Goal: Contribute content: Contribute content

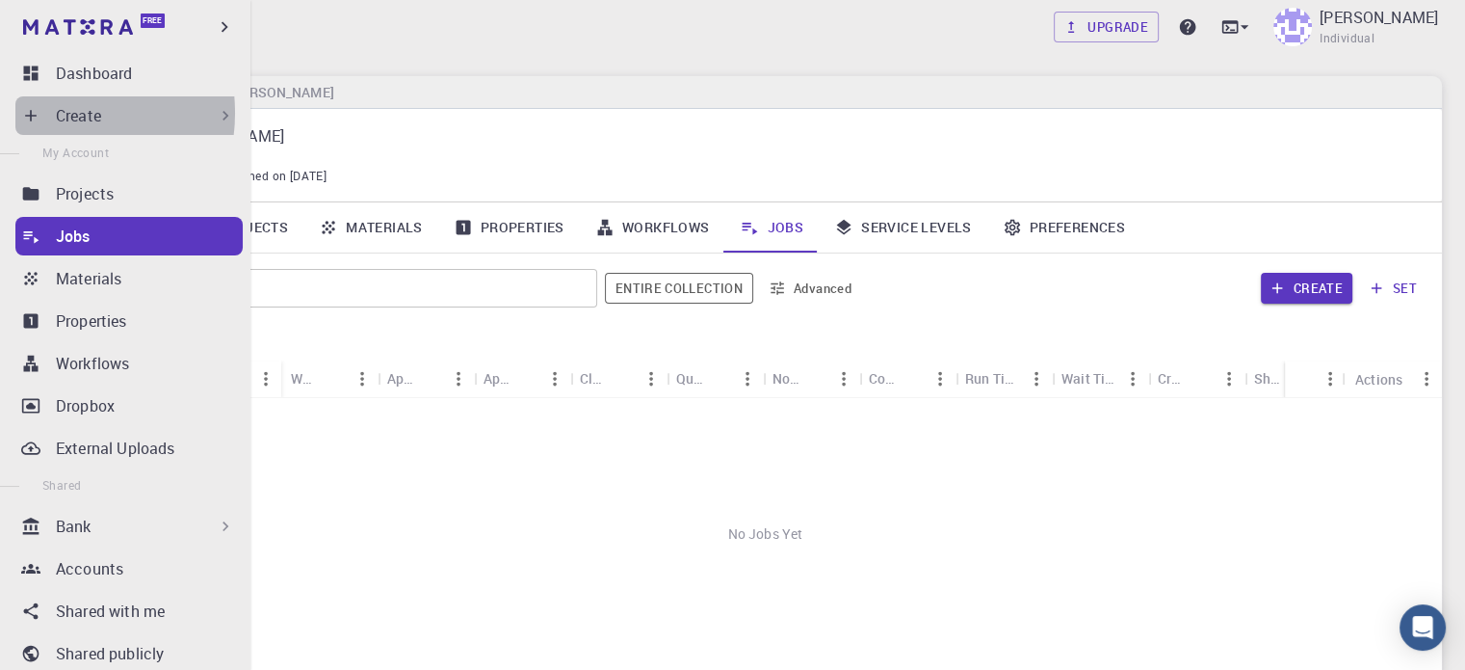
click at [45, 113] on div "Create" at bounding box center [128, 115] width 227 height 39
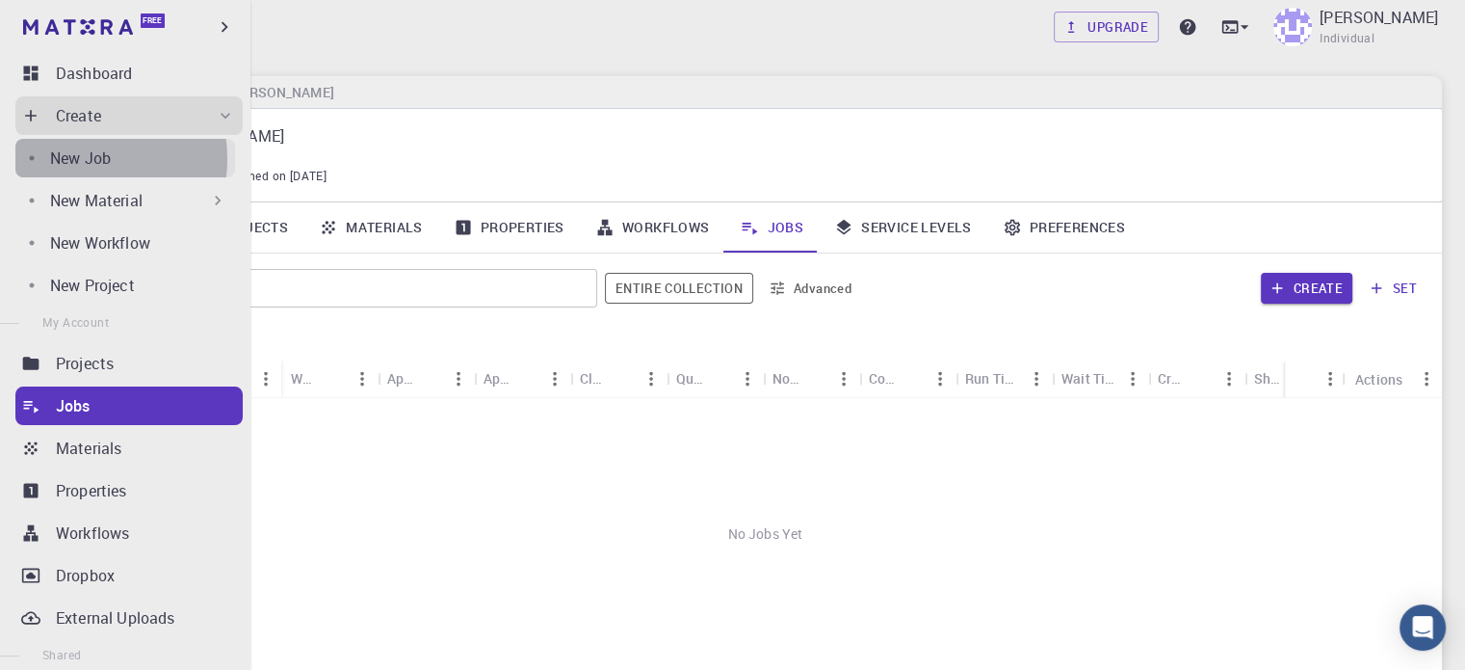
click at [70, 159] on p "New Job" at bounding box center [80, 157] width 61 height 23
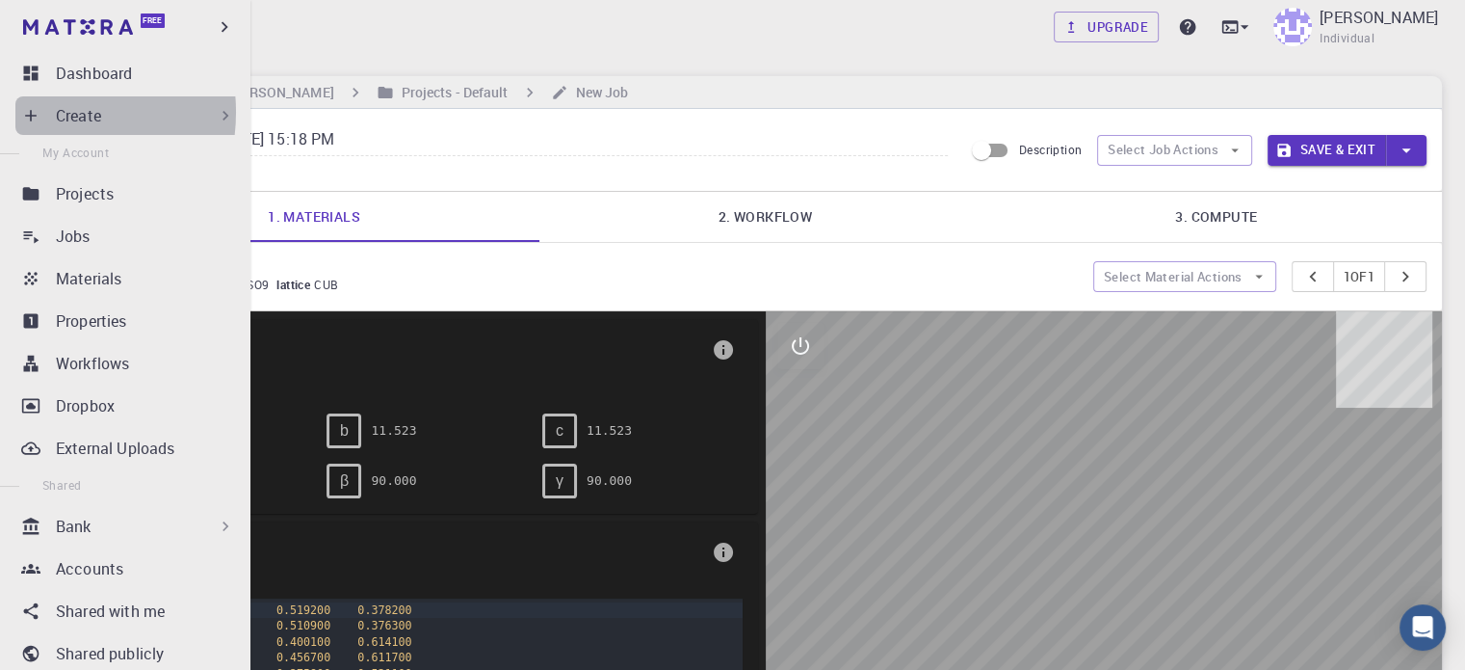
click at [35, 112] on icon at bounding box center [30, 115] width 19 height 19
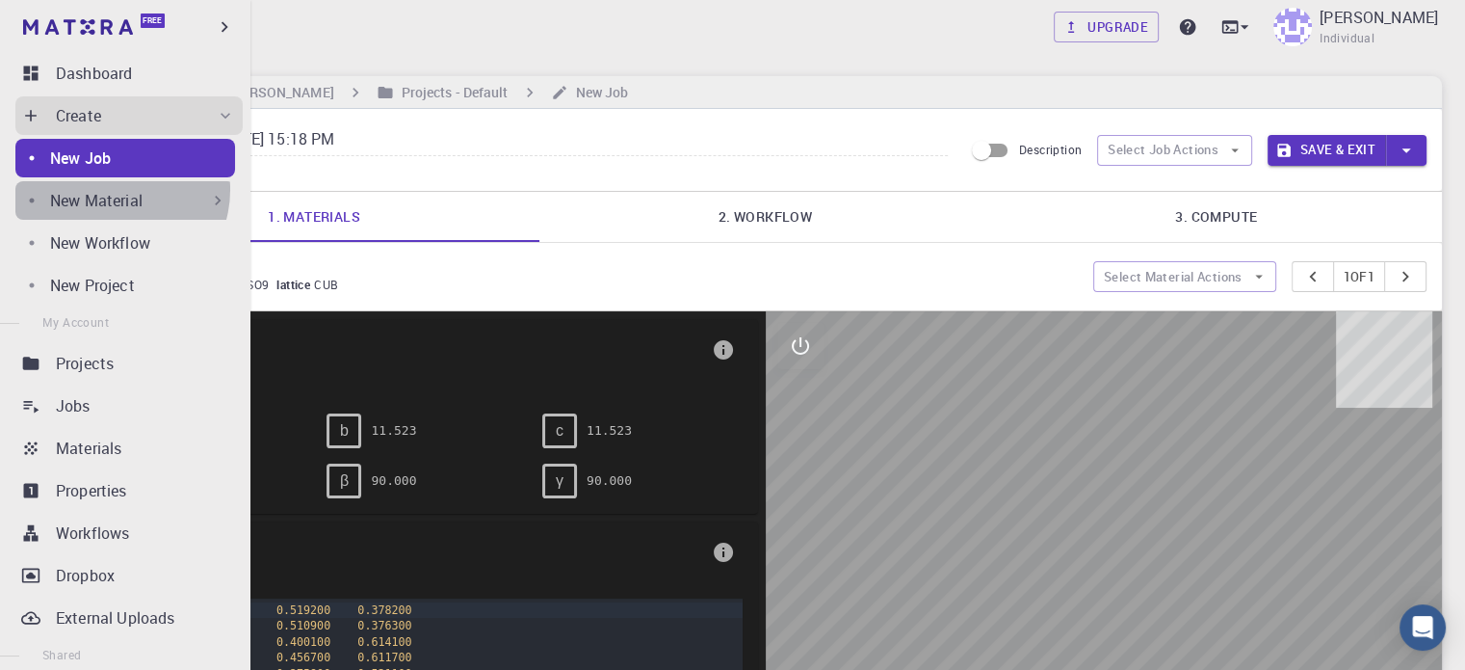
click at [116, 190] on p "New Material" at bounding box center [96, 200] width 92 height 23
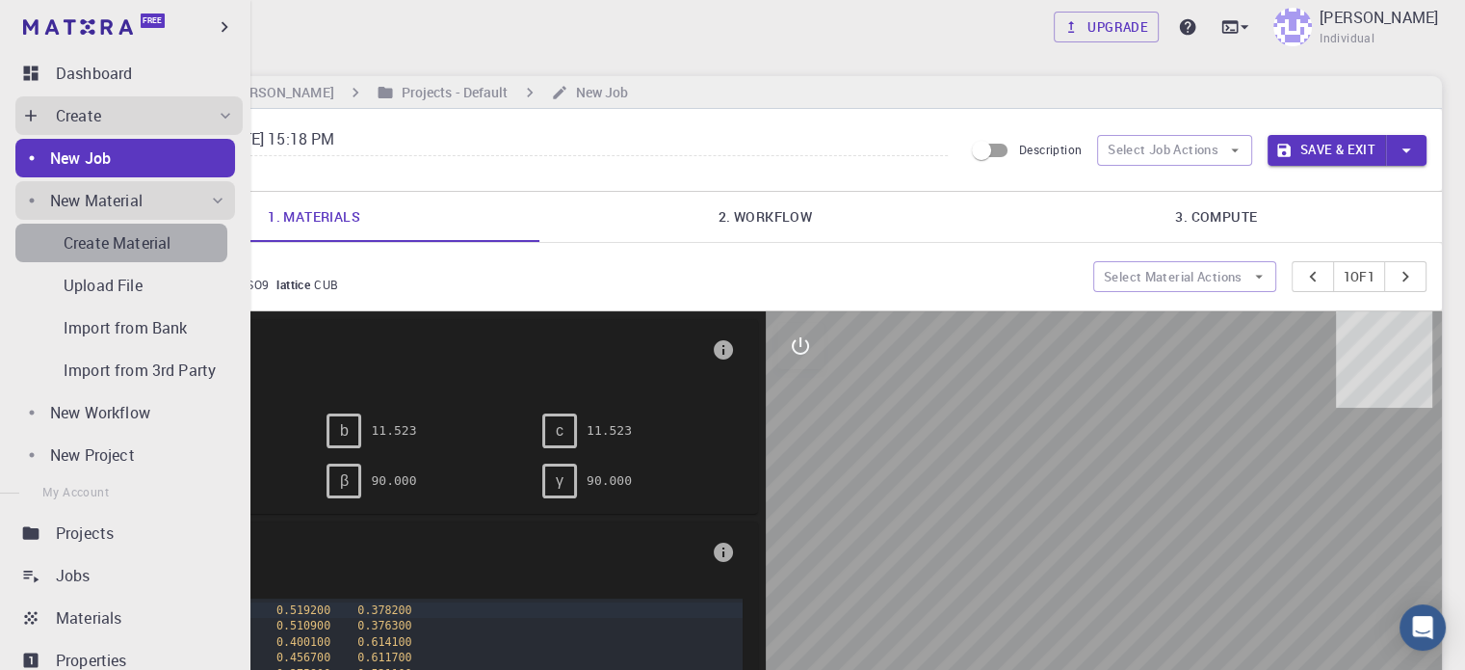
click at [136, 246] on p "Create Material" at bounding box center [117, 242] width 107 height 23
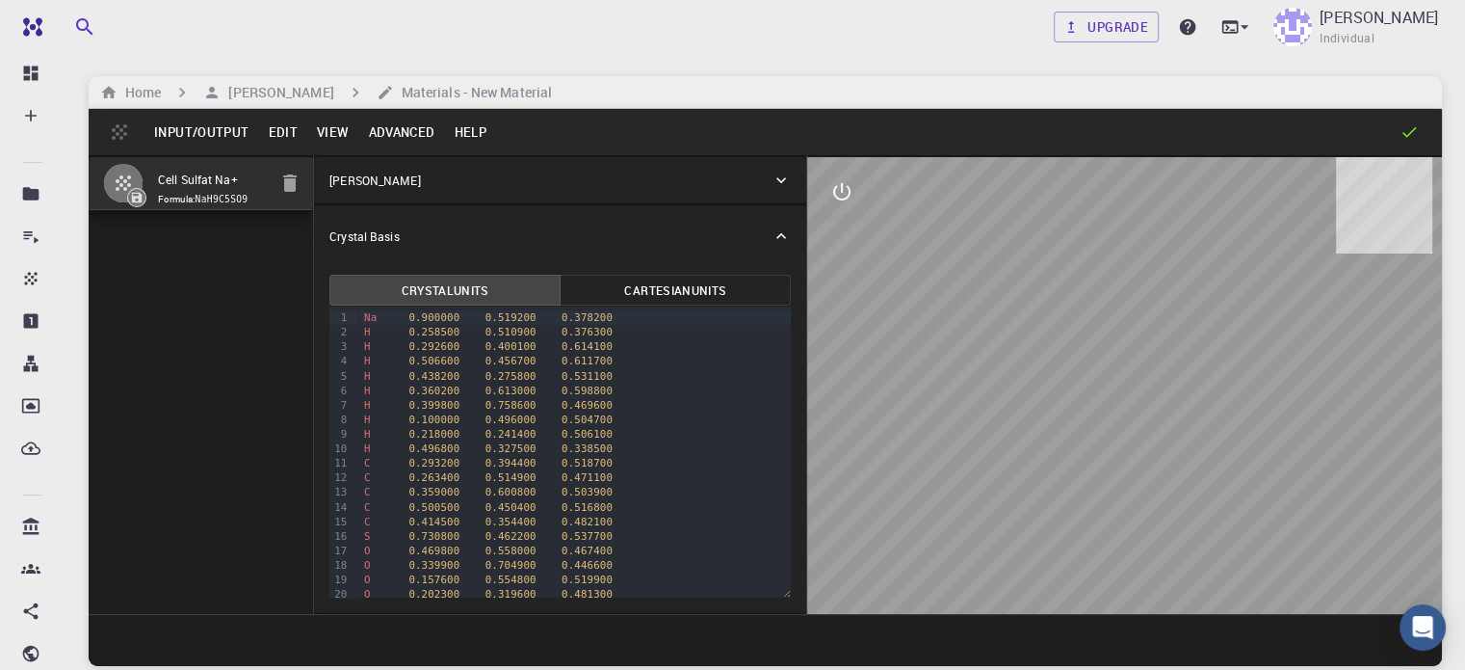
click at [408, 119] on button "Advanced" at bounding box center [401, 132] width 86 height 31
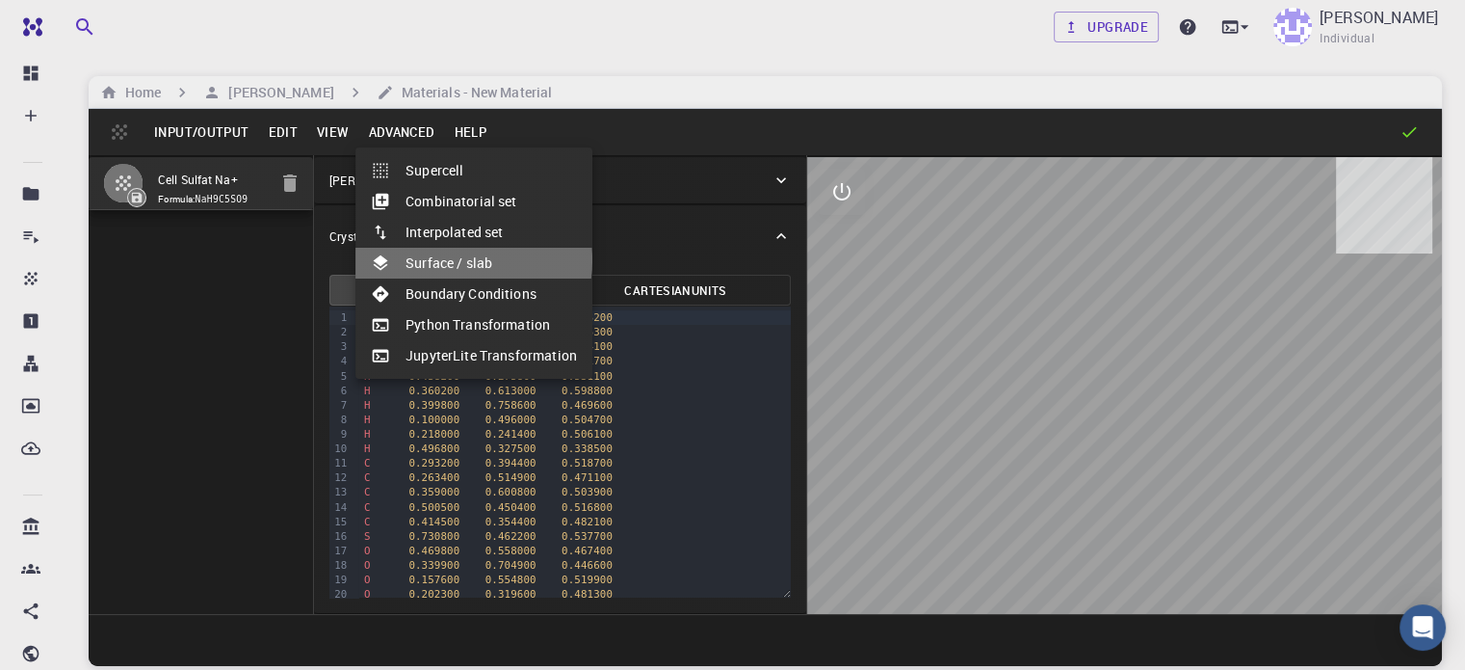
click at [458, 260] on li "Surface / slab" at bounding box center [474, 263] width 237 height 31
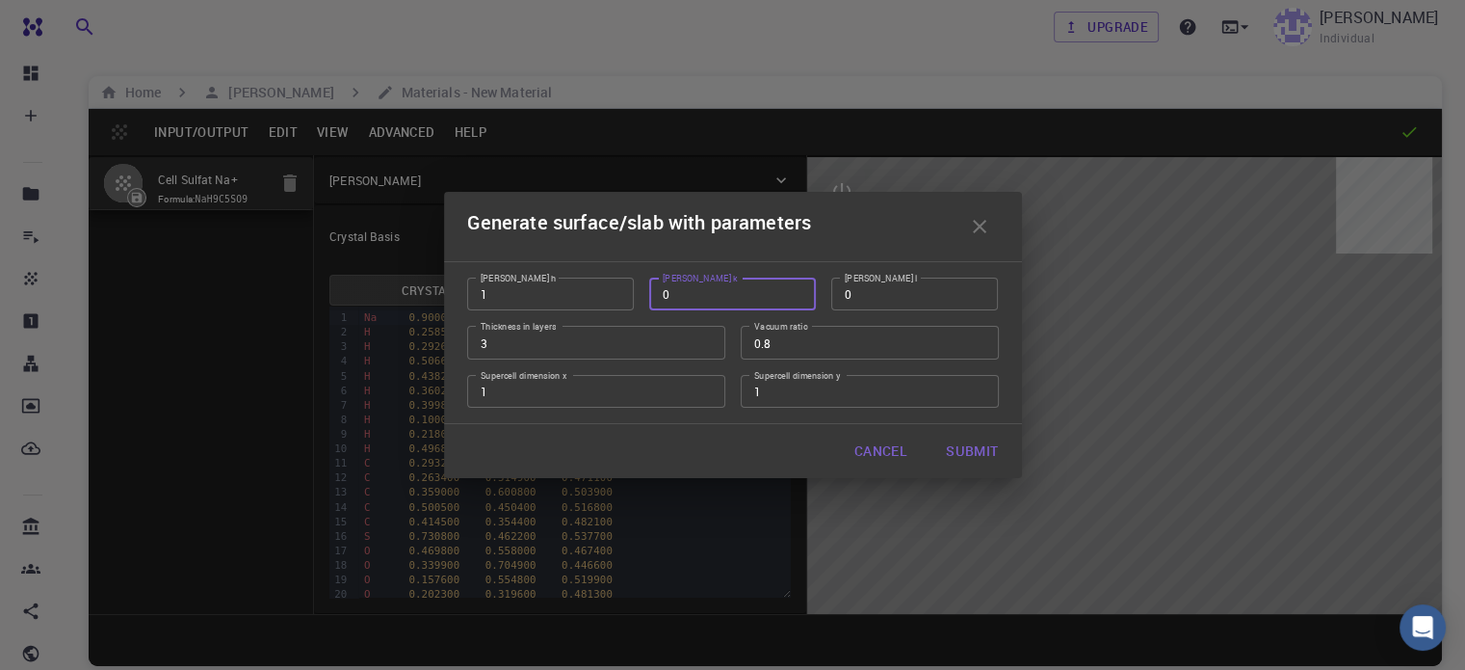
click at [693, 288] on input "0" at bounding box center [732, 293] width 167 height 33
type input "1"
click at [868, 292] on input "0" at bounding box center [914, 293] width 167 height 33
type input "1"
drag, startPoint x: 678, startPoint y: 296, endPoint x: 645, endPoint y: 291, distance: 34.1
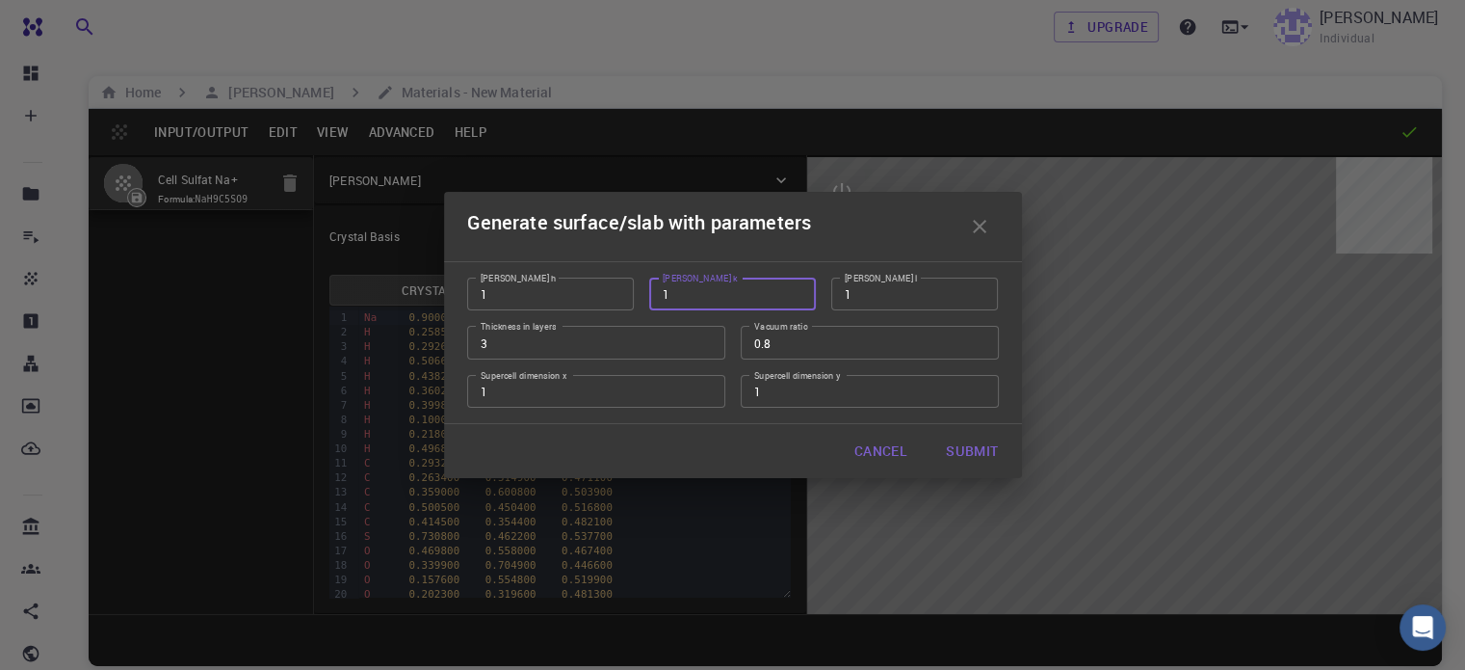
click at [645, 291] on div "[PERSON_NAME] k 1 [PERSON_NAME] k" at bounding box center [725, 286] width 182 height 48
type input "0"
click at [975, 298] on input "0" at bounding box center [914, 293] width 167 height 33
click at [489, 385] on input "13" at bounding box center [596, 391] width 258 height 33
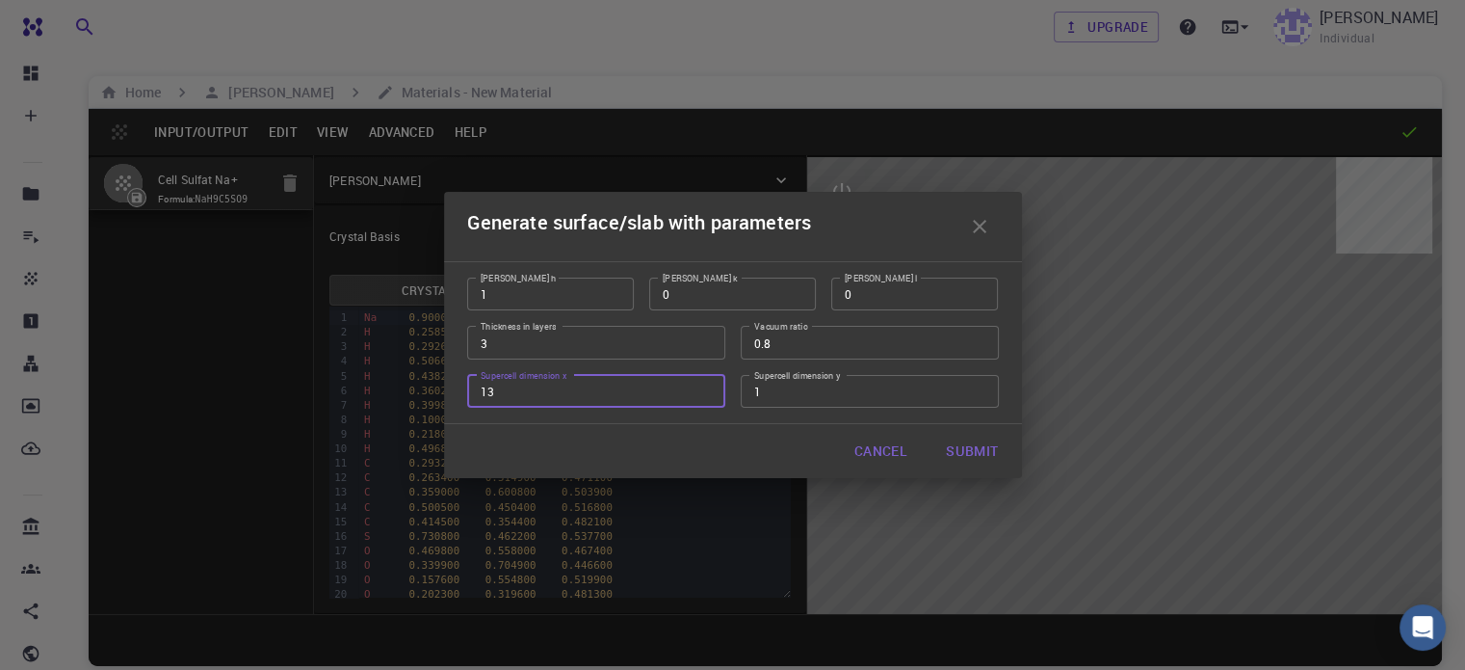
type input "1"
type input "3"
click at [768, 381] on input "1" at bounding box center [870, 391] width 258 height 33
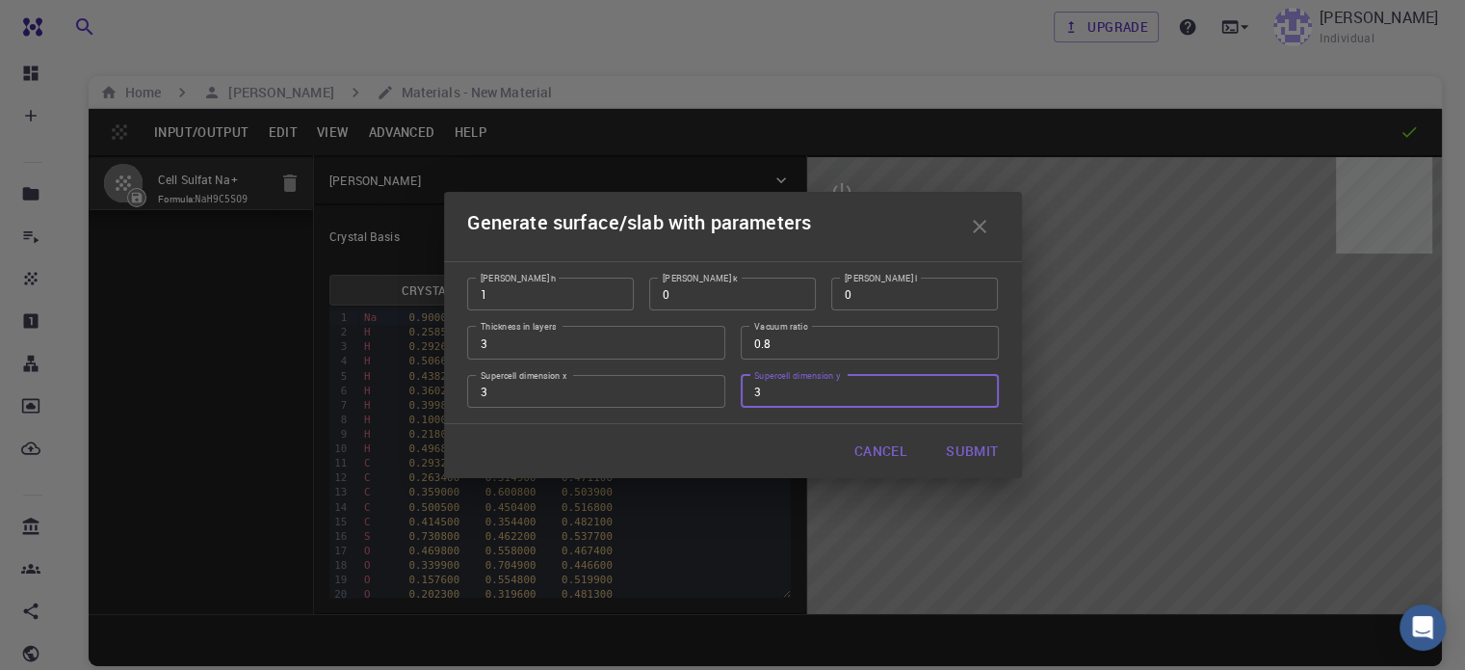
type input "3"
click at [979, 452] on button "Submit" at bounding box center [972, 451] width 83 height 39
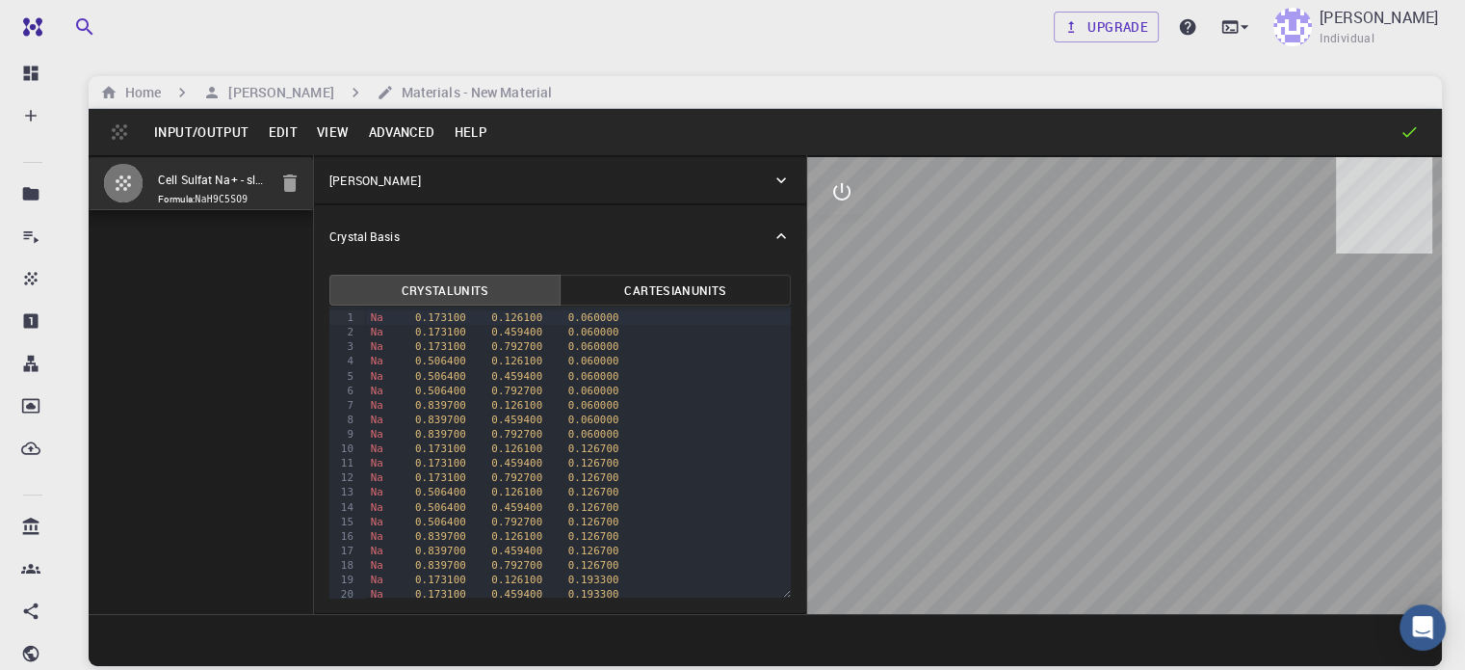
type input "TRI"
type input "34.5705"
type input "172.85250000000005"
click at [1179, 414] on div "Generate surface/slab with parameters [PERSON_NAME] h 1 [PERSON_NAME] h [PERSON…" at bounding box center [732, 335] width 1465 height 670
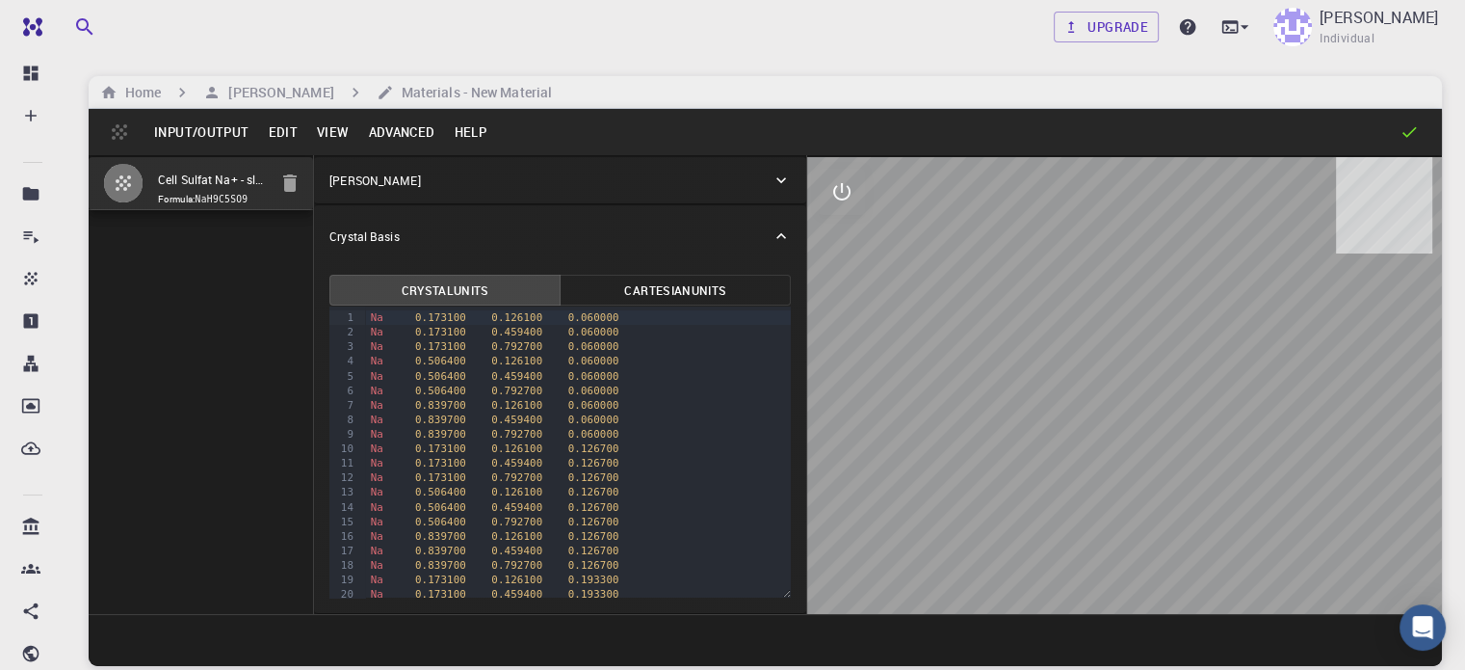
click at [762, 192] on div "Generate surface/slab with parameters" at bounding box center [733, 226] width 578 height 69
click at [750, 192] on div "Generate surface/slab with parameters" at bounding box center [733, 226] width 578 height 69
click at [744, 192] on div "Generate surface/slab with parameters" at bounding box center [733, 226] width 578 height 69
click at [743, 203] on div "Generate surface/slab with parameters" at bounding box center [733, 226] width 578 height 69
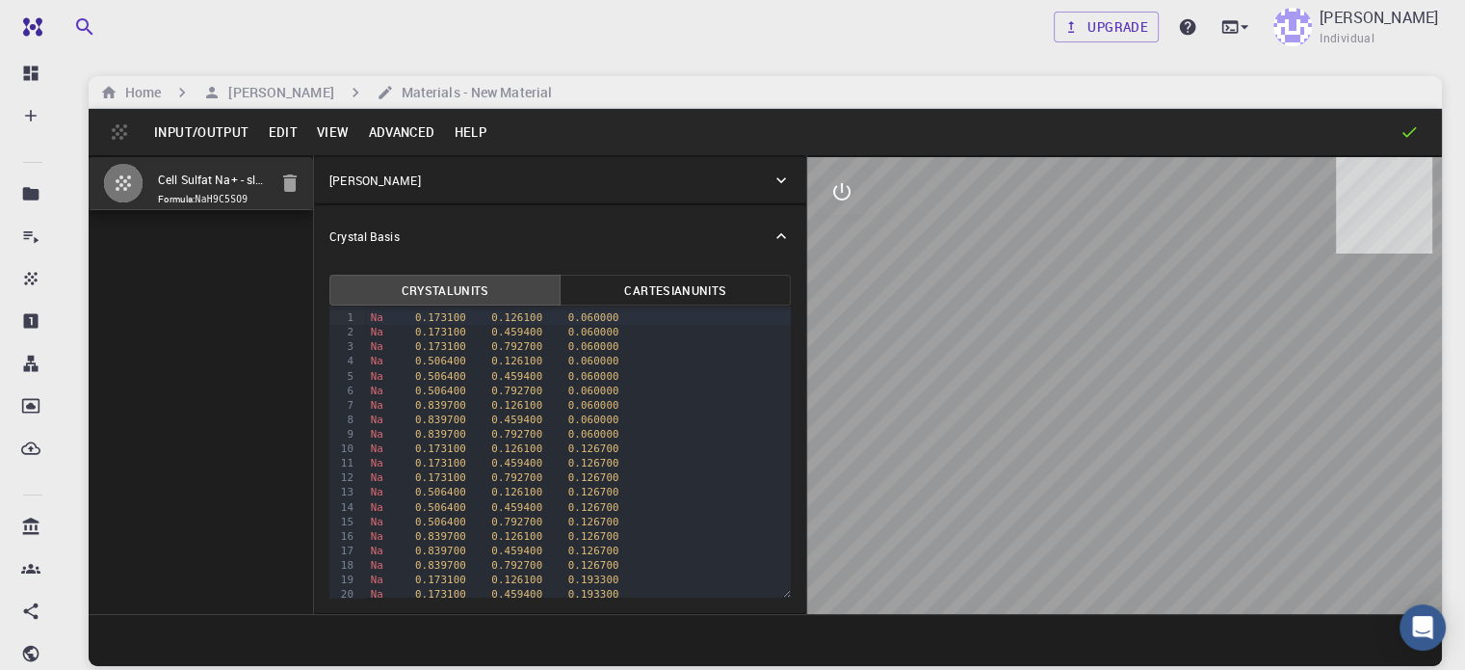
click at [178, 129] on button "Input/Output" at bounding box center [202, 132] width 114 height 31
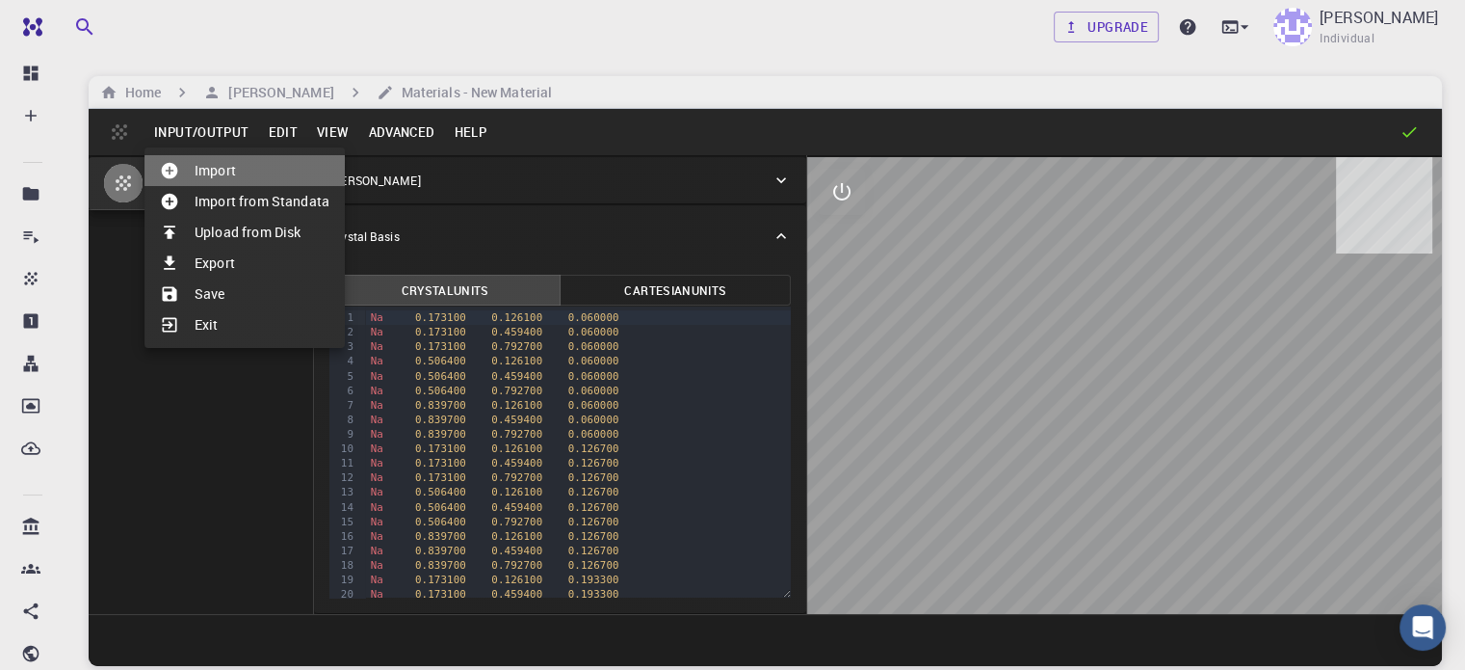
click at [209, 174] on li "Import" at bounding box center [245, 170] width 200 height 31
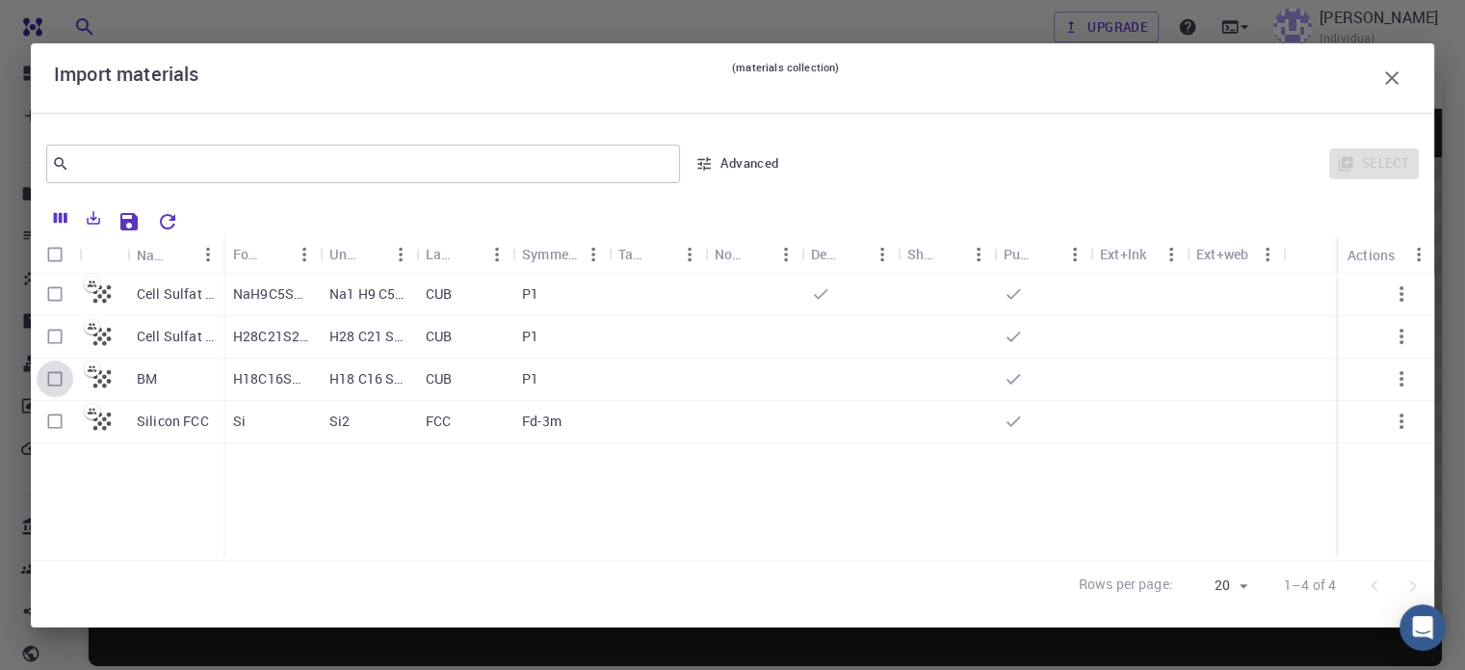
click at [51, 382] on input "Select row" at bounding box center [55, 378] width 37 height 37
checkbox input "true"
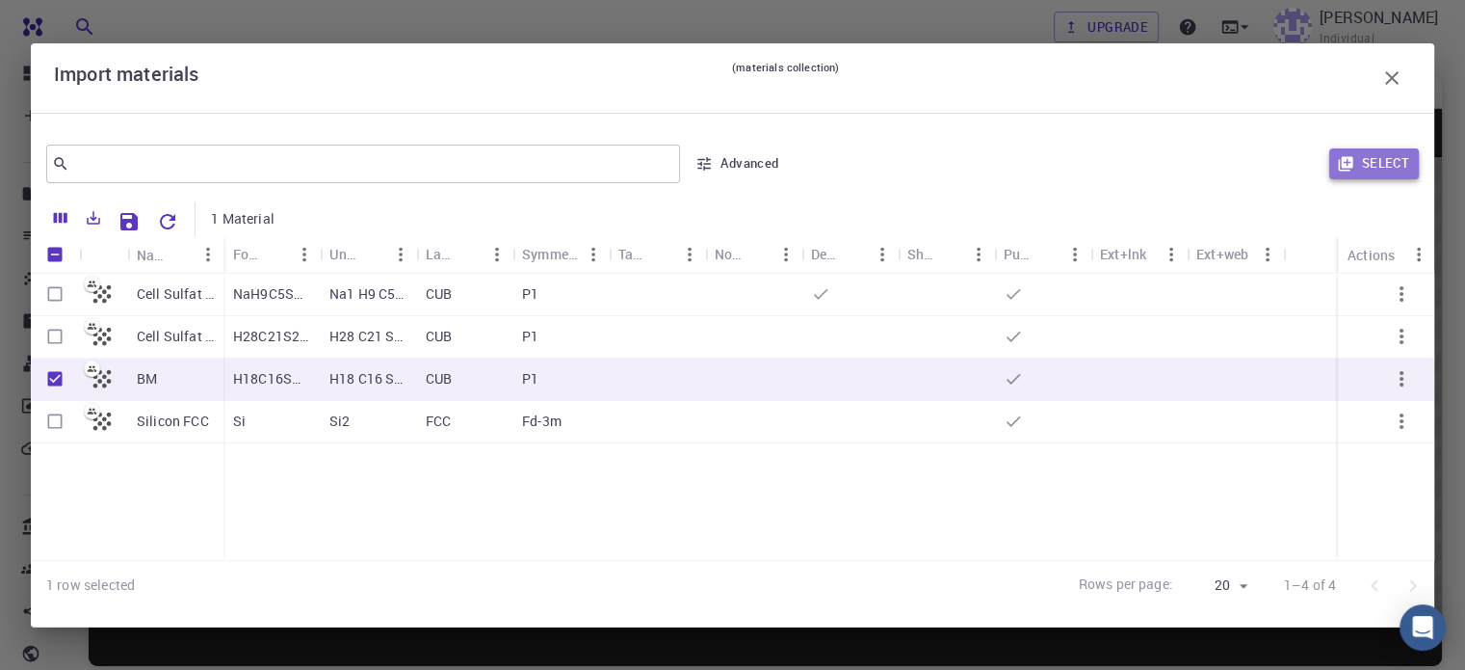
click at [1376, 165] on button "Select" at bounding box center [1375, 163] width 90 height 31
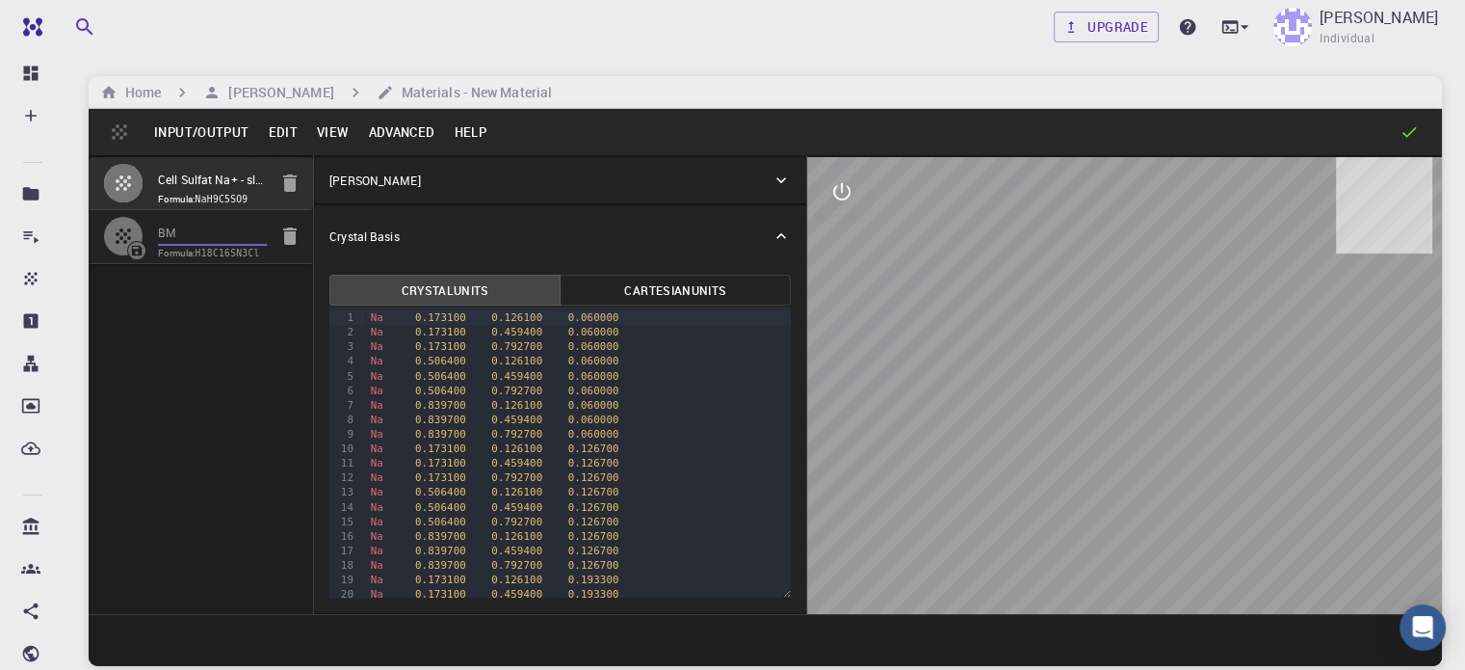
click at [185, 245] on input "BM" at bounding box center [212, 234] width 109 height 22
type input "CUB"
type input "17.67763"
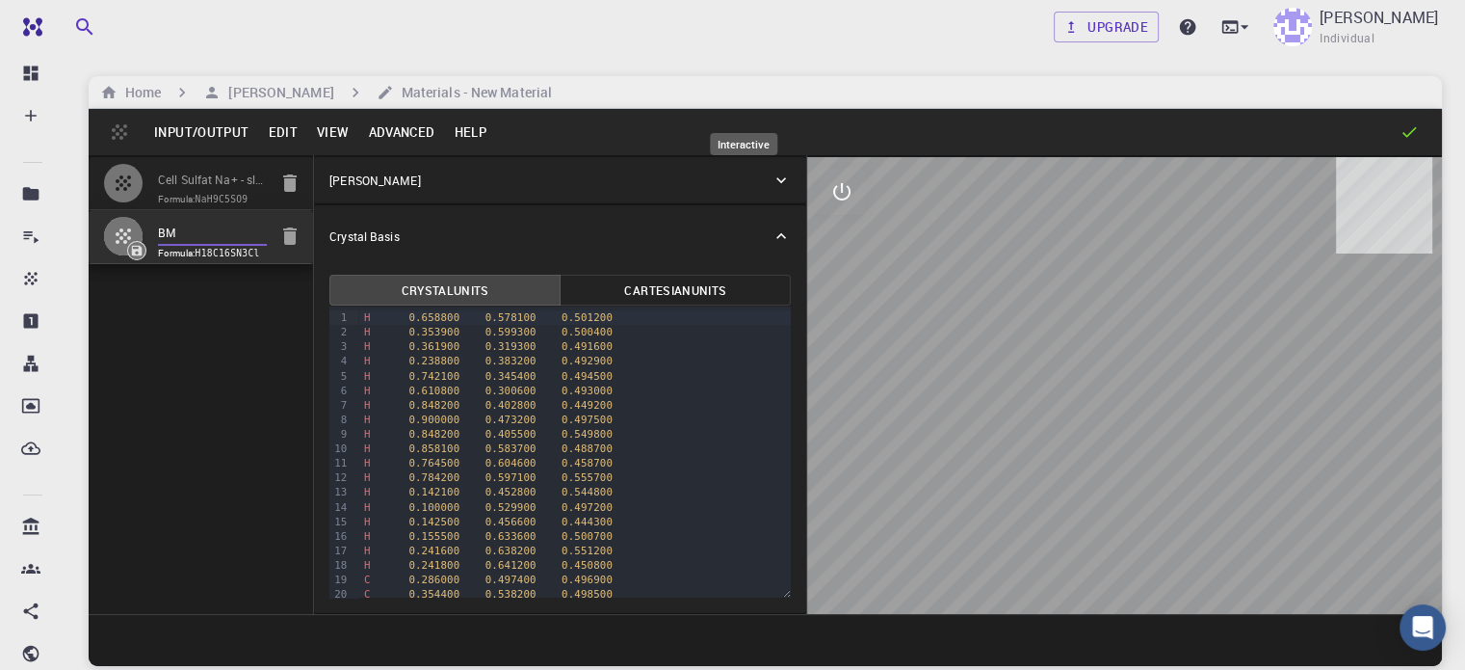
click at [830, 191] on icon "interactive" at bounding box center [841, 191] width 23 height 23
click at [831, 244] on icon "view" at bounding box center [841, 238] width 21 height 14
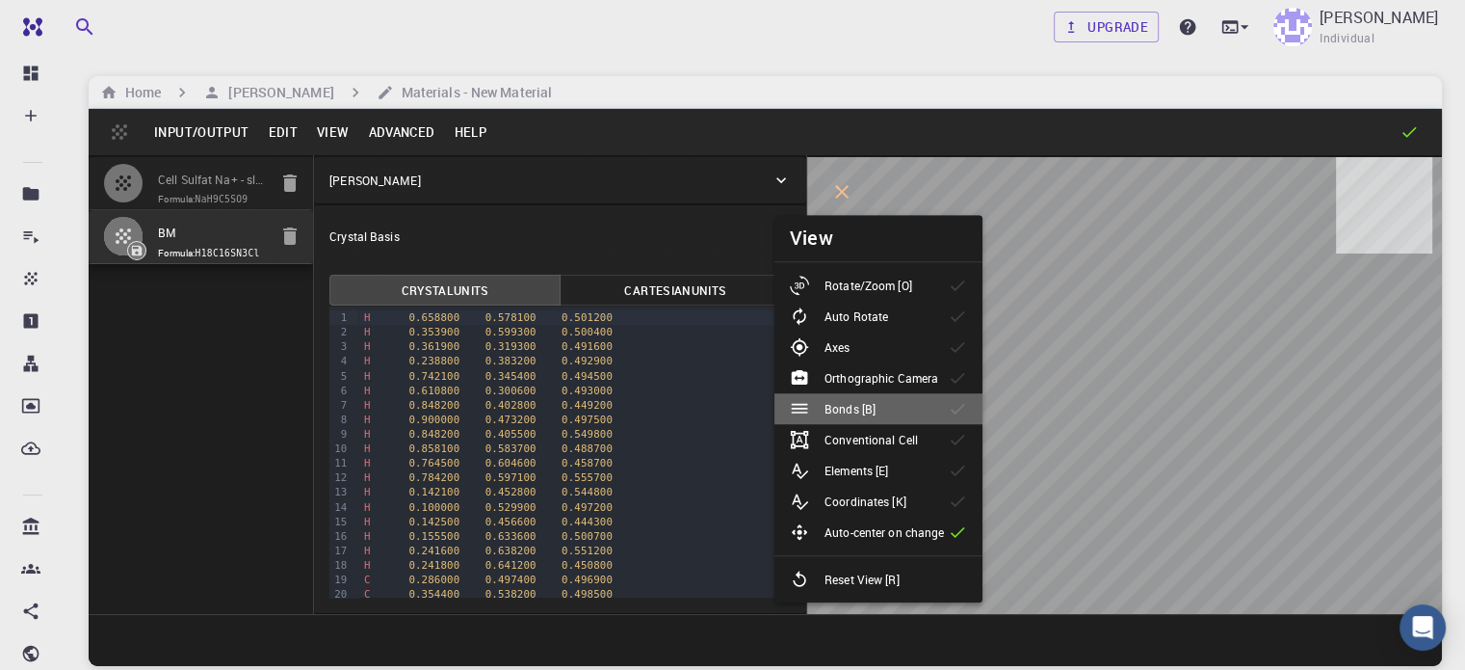
click at [890, 408] on div "Bonds [B]" at bounding box center [840, 408] width 101 height 19
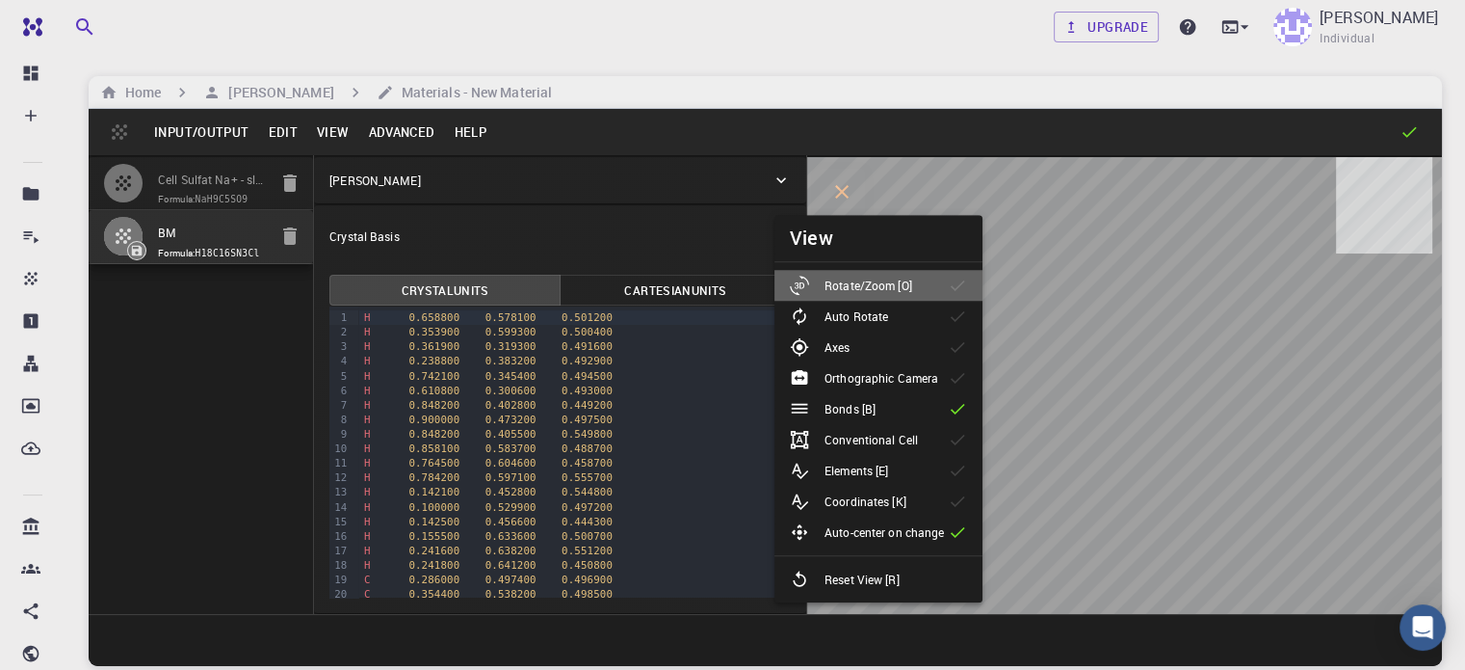
click at [879, 284] on p "Rotate/Zoom [O]" at bounding box center [869, 285] width 88 height 17
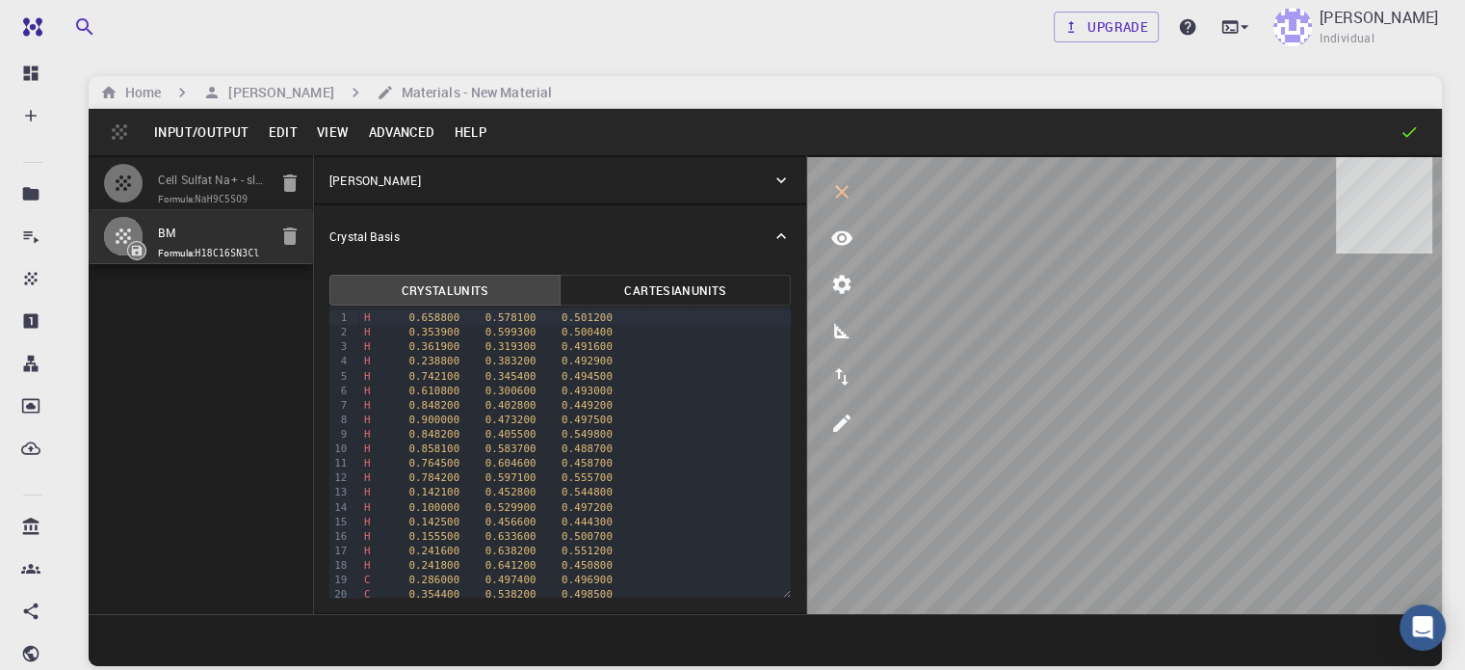
click at [340, 129] on button "View" at bounding box center [333, 132] width 52 height 31
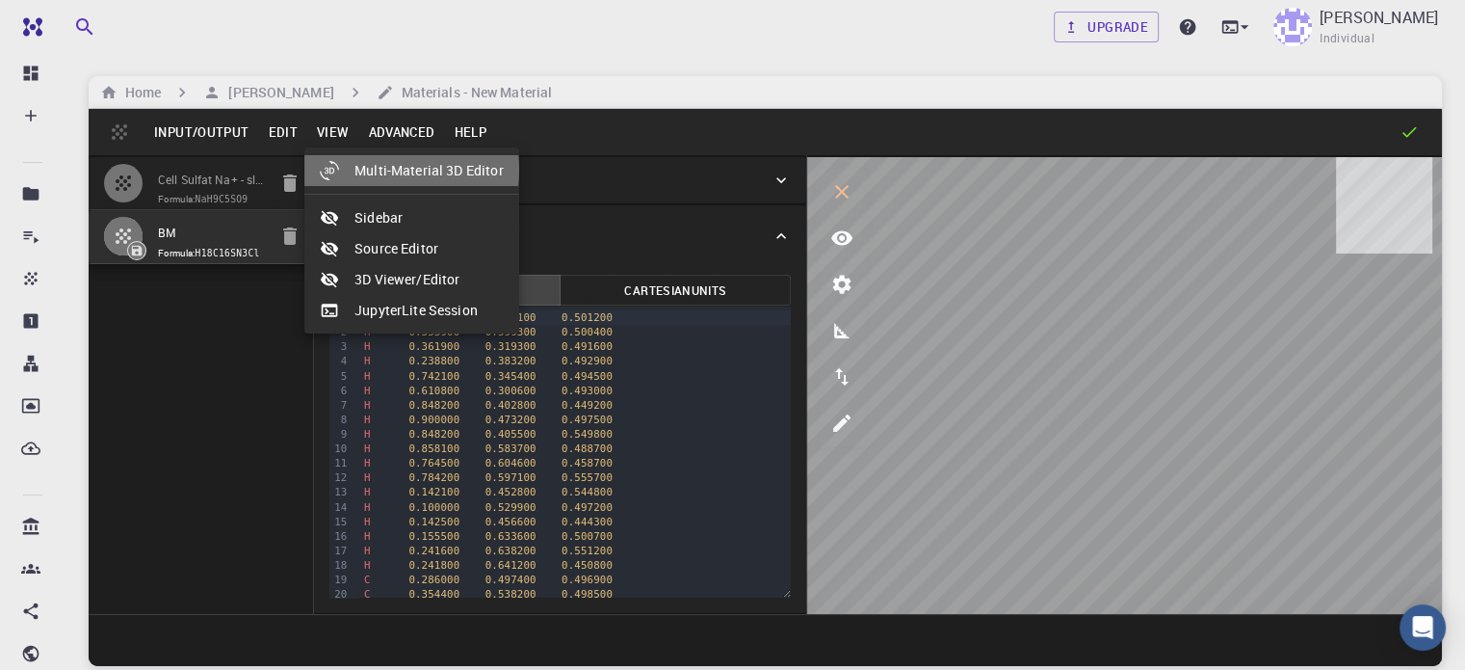
click at [372, 170] on li "Multi-Material 3D Editor" at bounding box center [411, 170] width 215 height 31
select select "Color"
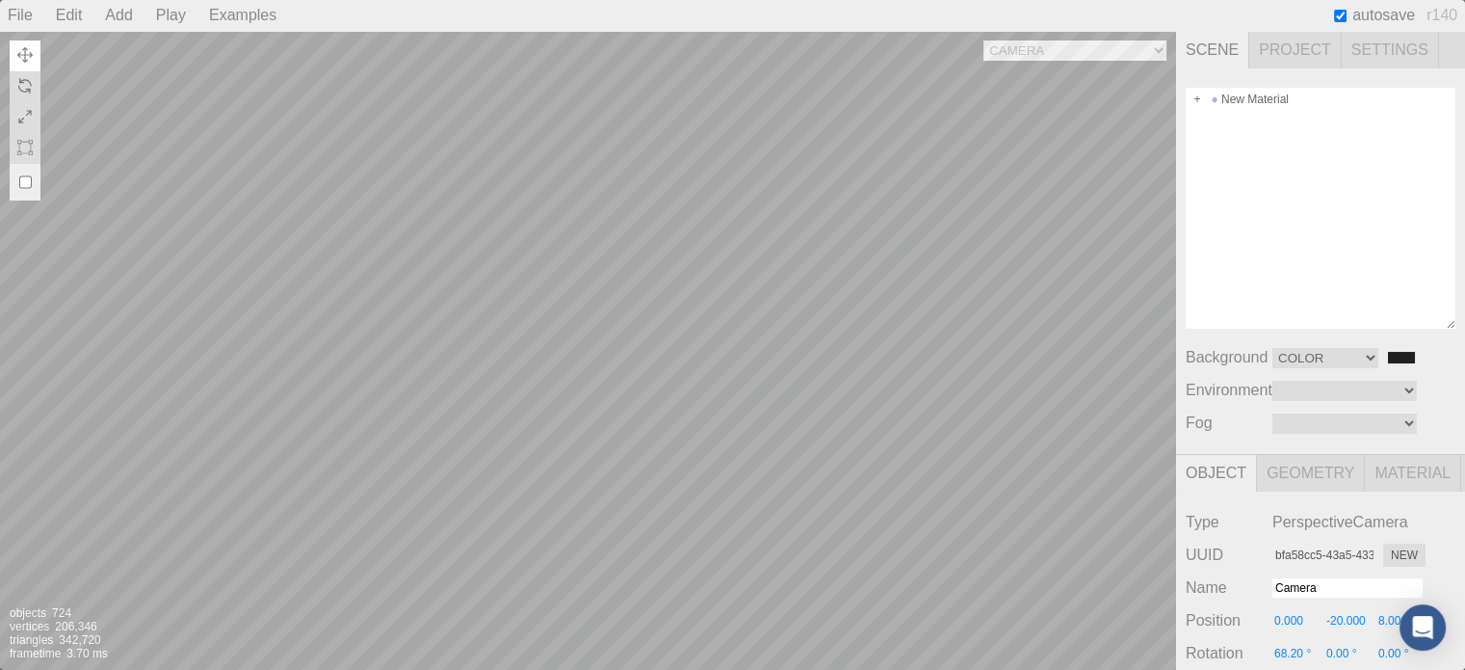
click at [798, 213] on div "Camera OrthographicCamera PerspectiveCamera Objects 724 Vertices 206,346 Triang…" at bounding box center [588, 350] width 1176 height 639
click at [727, 356] on div "Camera OrthographicCamera PerspectiveCamera Objects 724 Vertices 206,346 Triang…" at bounding box center [588, 350] width 1176 height 639
click at [30, 86] on img at bounding box center [24, 85] width 15 height 15
click at [177, 16] on div "Play" at bounding box center [170, 15] width 45 height 31
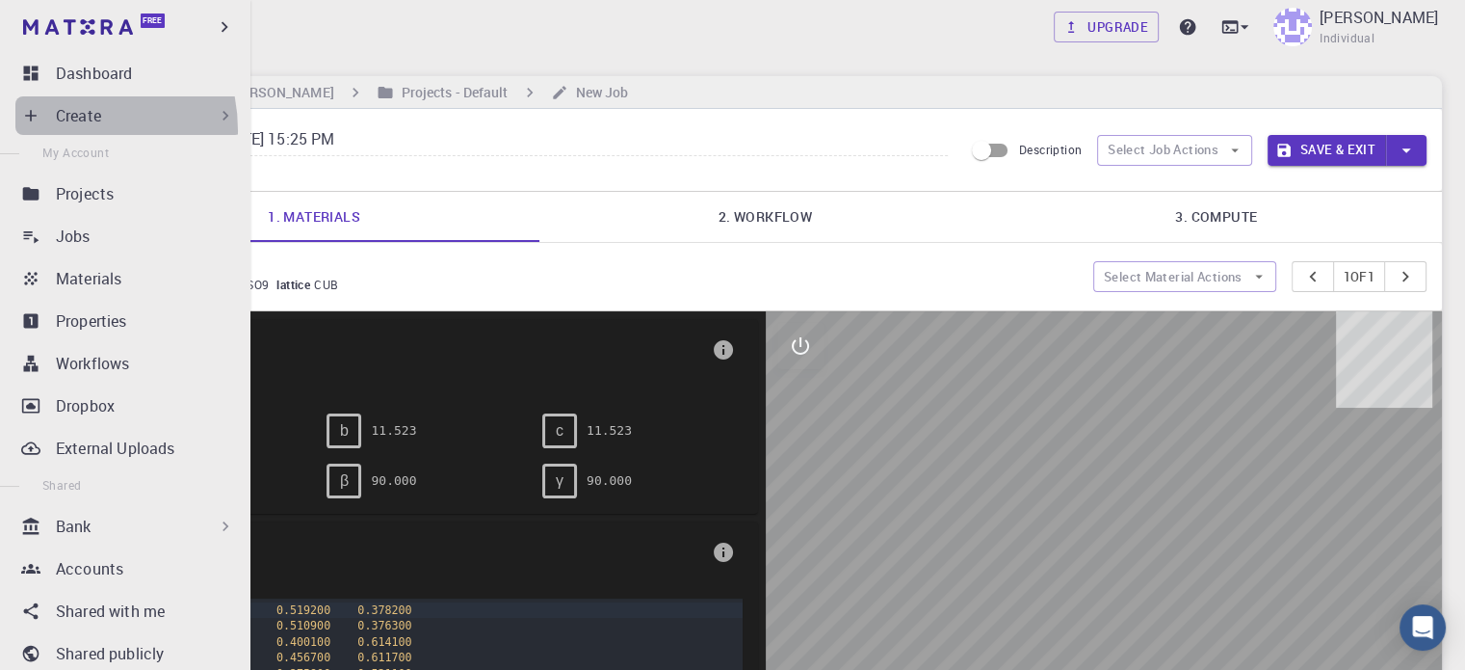
click at [53, 131] on div "Create" at bounding box center [128, 115] width 227 height 39
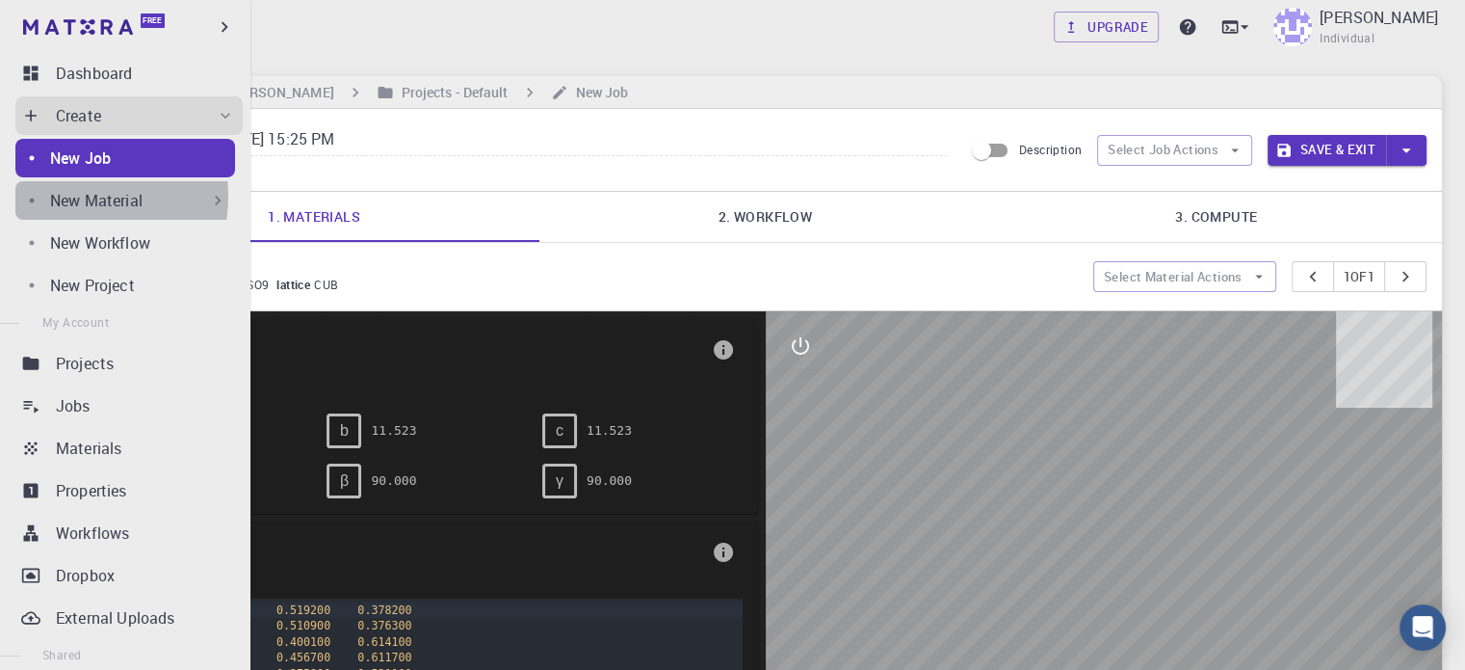
click at [69, 197] on p "New Material" at bounding box center [96, 200] width 92 height 23
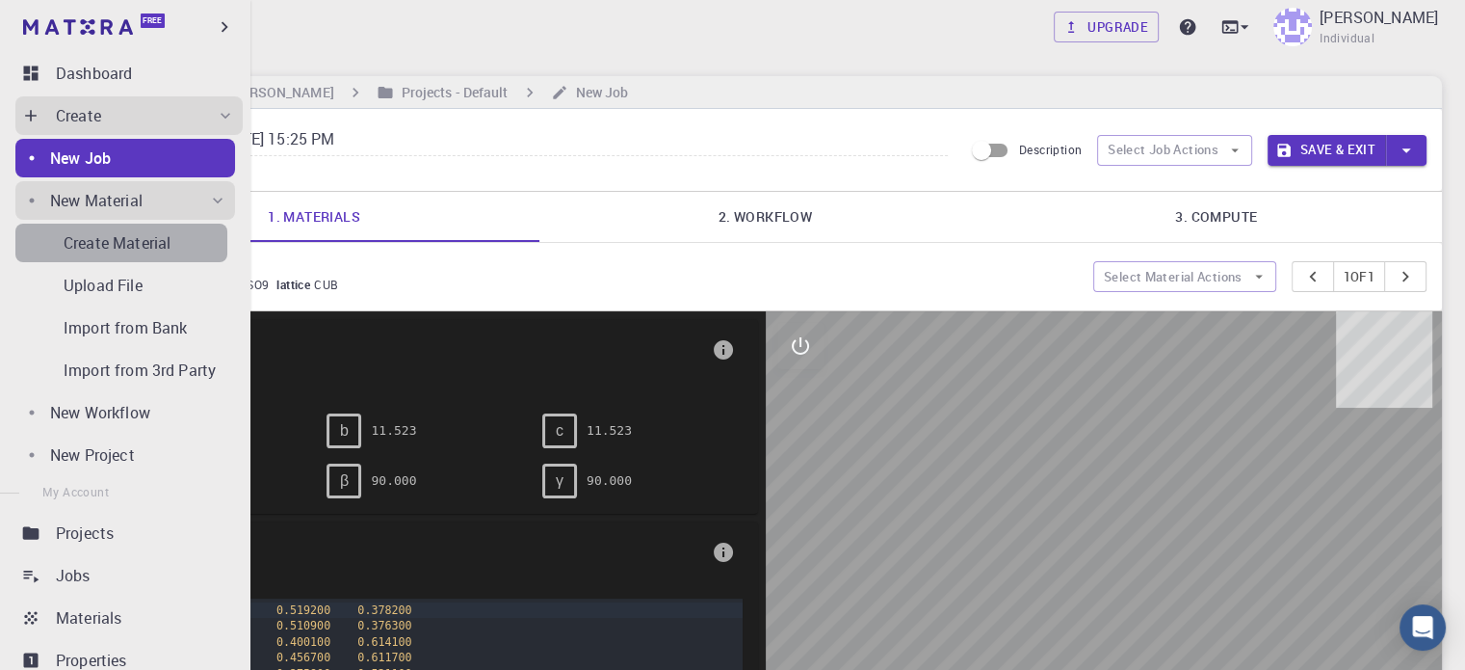
click at [121, 236] on p "Create Material" at bounding box center [117, 242] width 107 height 23
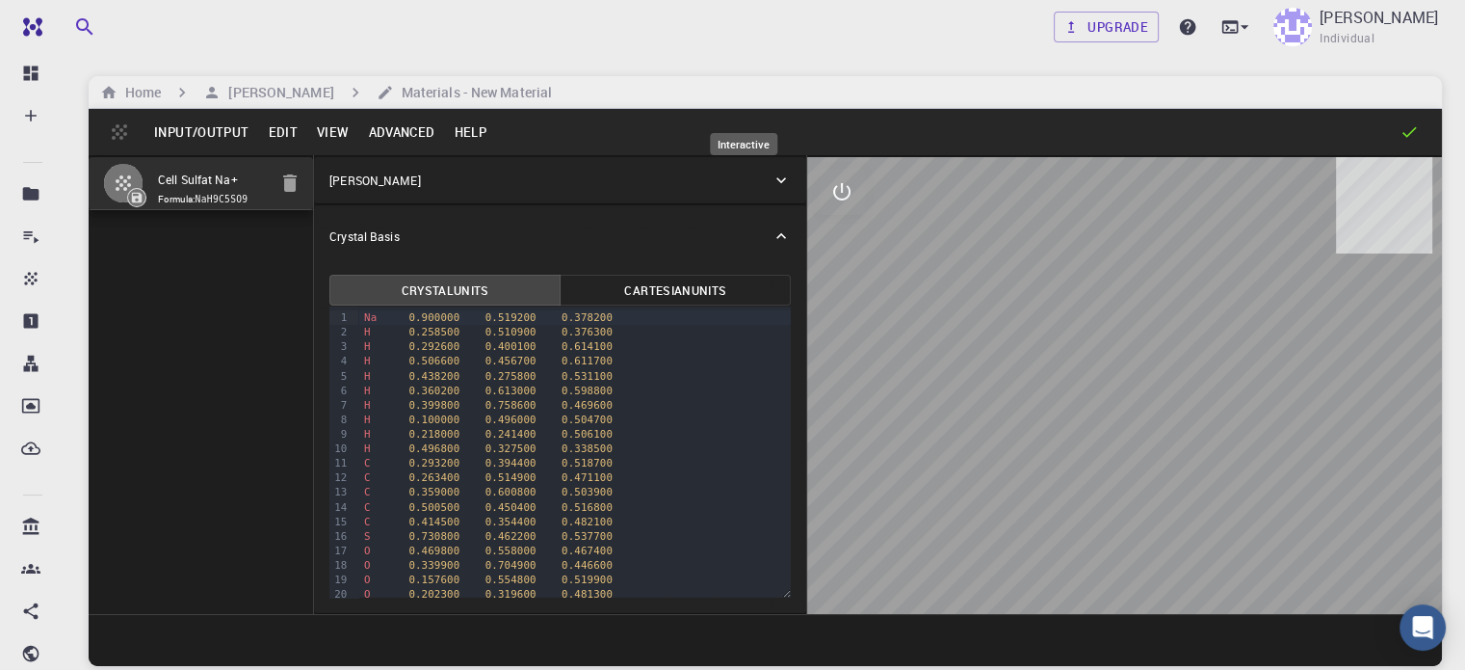
click at [830, 192] on icon "interactive" at bounding box center [841, 191] width 23 height 23
click at [830, 229] on icon "view" at bounding box center [841, 237] width 23 height 23
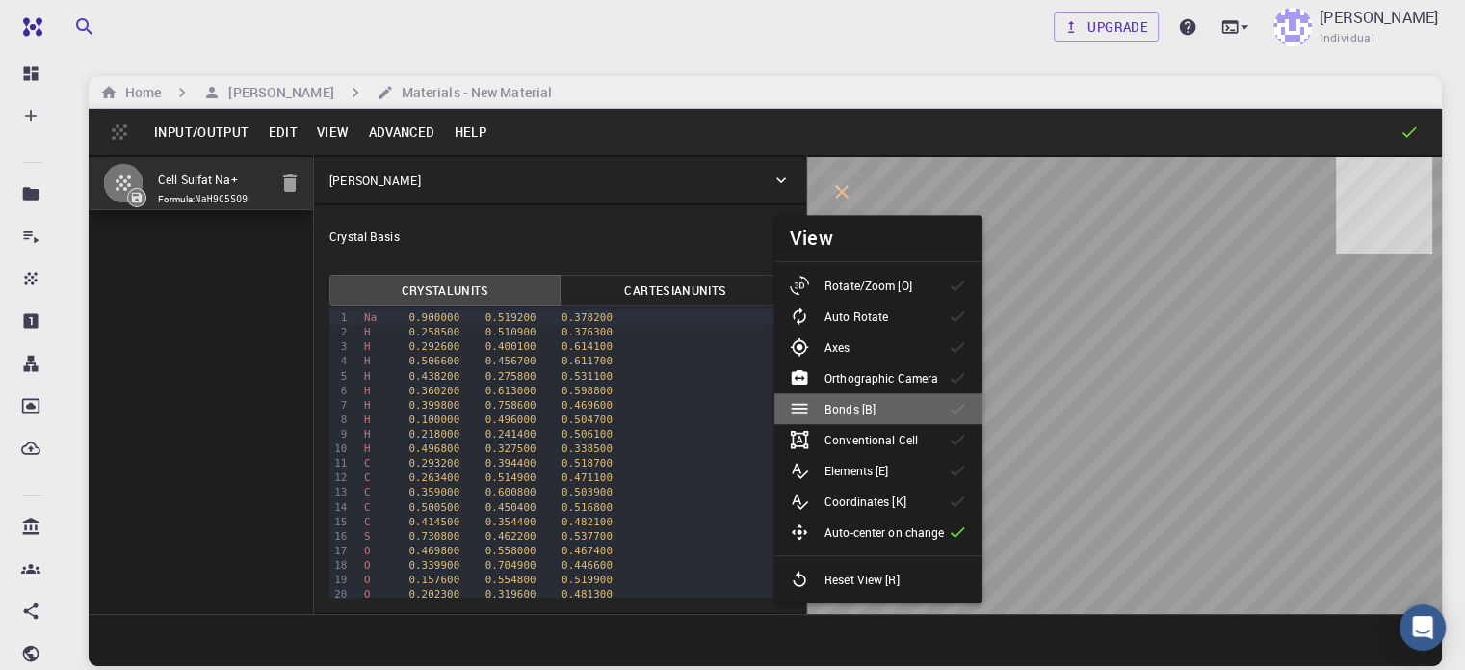
click at [910, 405] on li "Bonds [B]" at bounding box center [879, 408] width 208 height 31
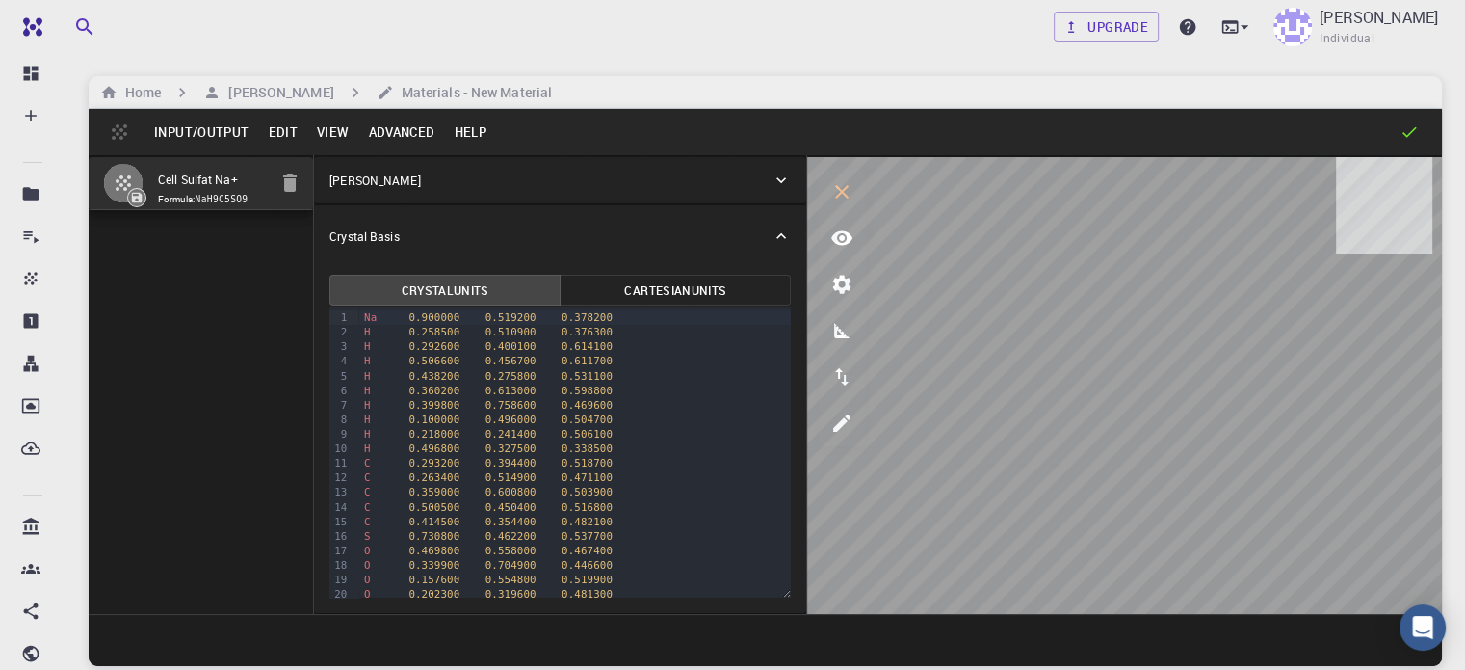
click at [394, 119] on button "Advanced" at bounding box center [401, 132] width 86 height 31
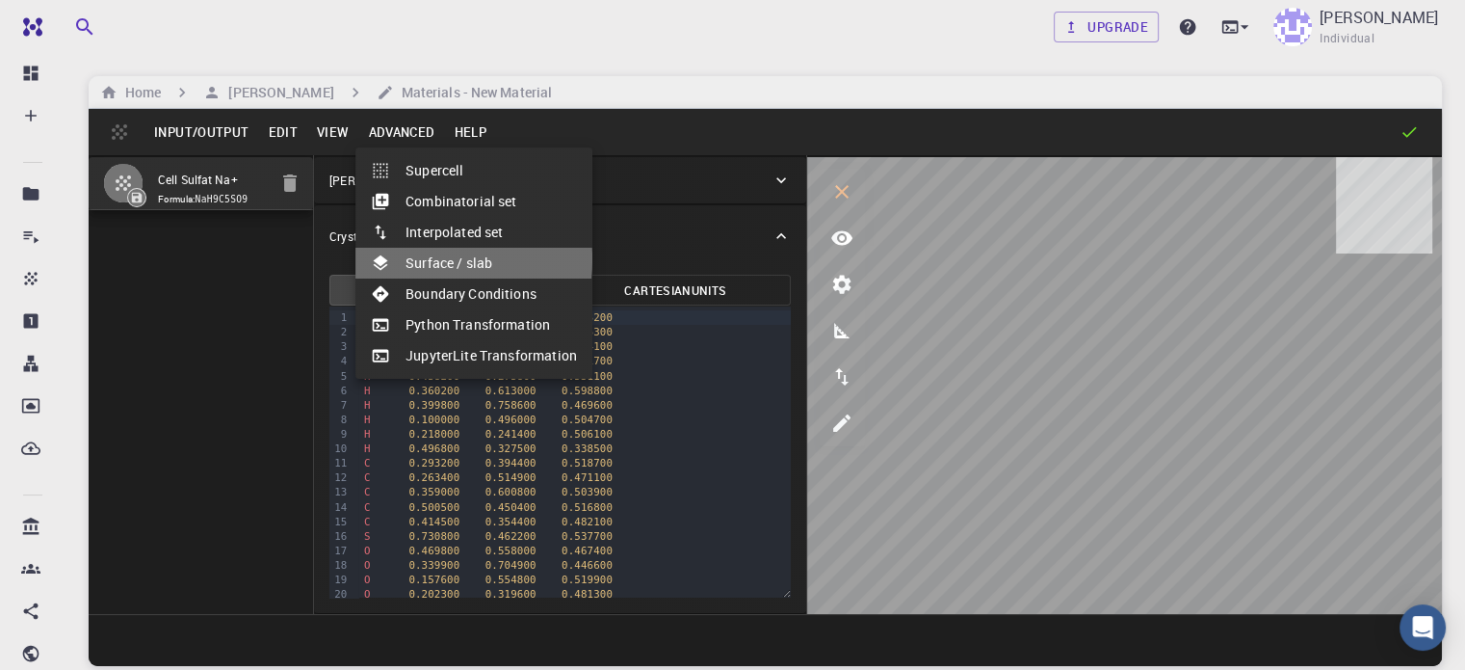
click at [405, 259] on li "Surface / slab" at bounding box center [474, 263] width 237 height 31
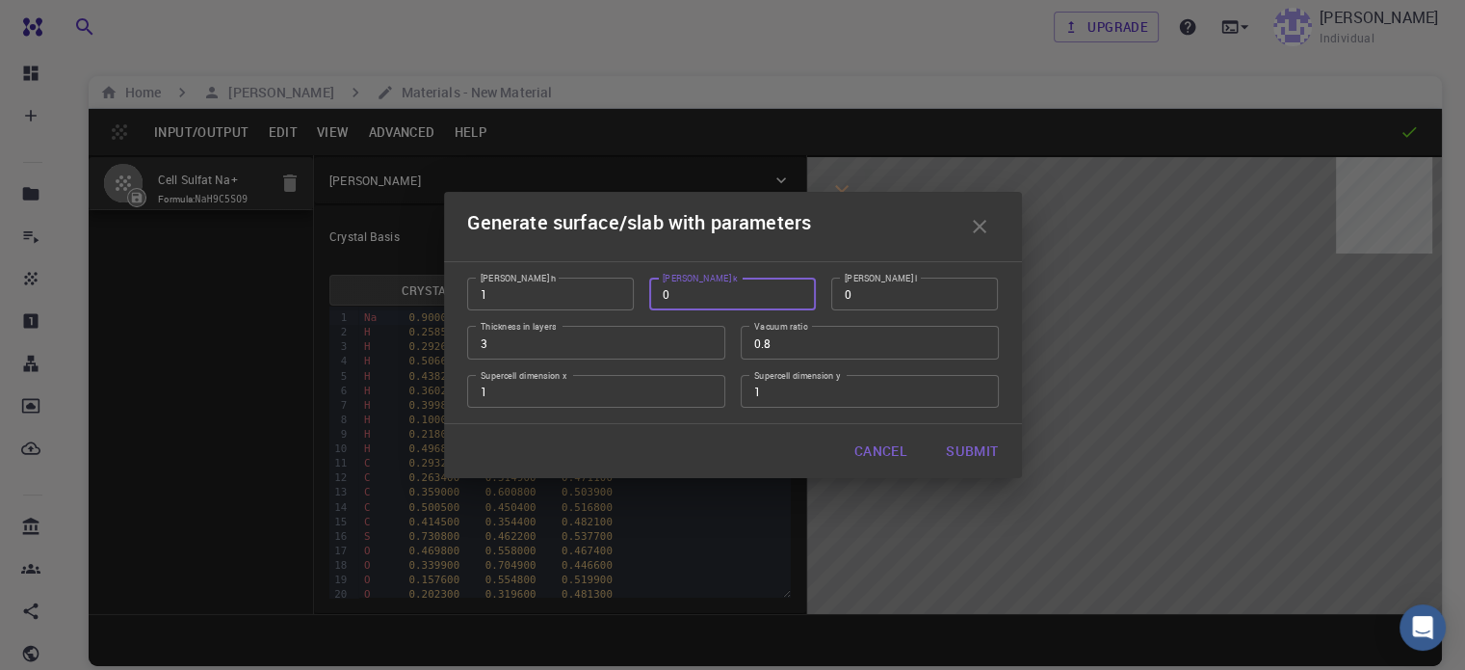
click at [701, 301] on input "0" at bounding box center [732, 293] width 167 height 33
type input "1"
click at [856, 300] on input "0" at bounding box center [914, 293] width 167 height 33
type input "1"
click at [986, 454] on button "Submit" at bounding box center [972, 451] width 83 height 39
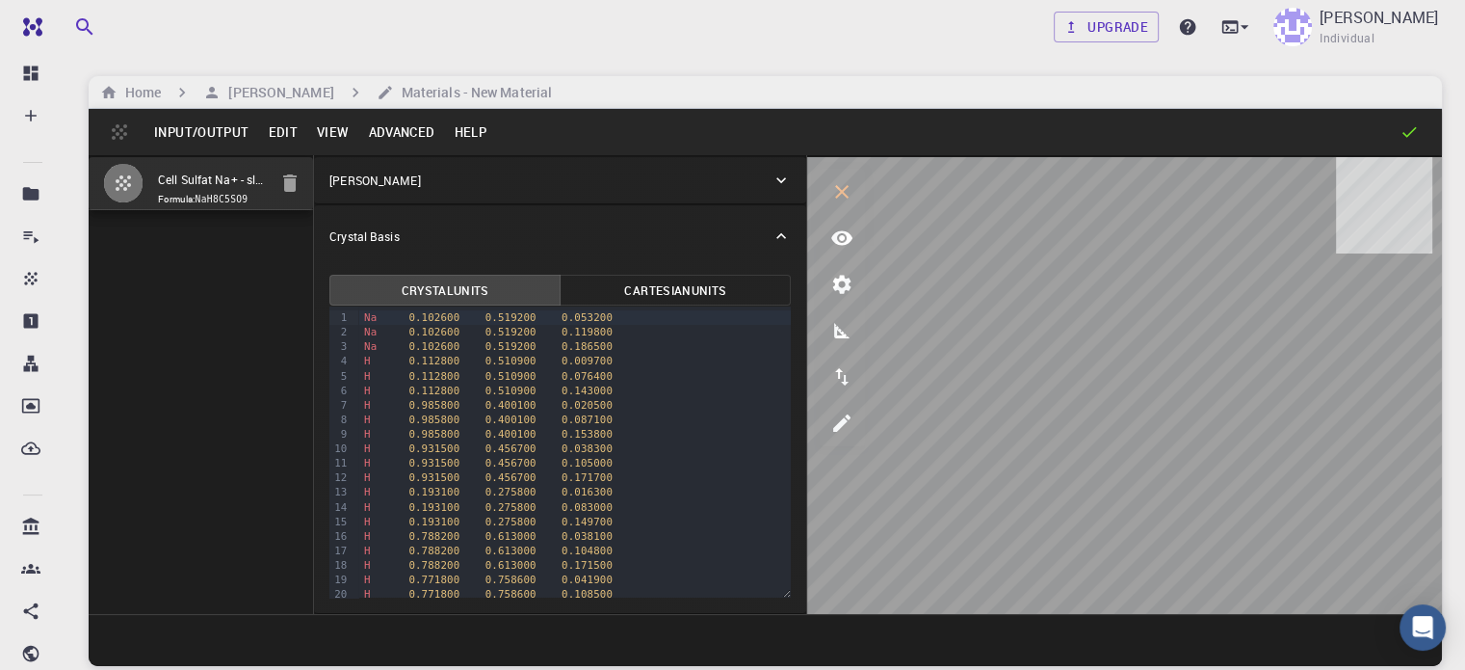
type input "TRI"
type input "16.29668998600636"
type input "172.85250000000005"
type input "45"
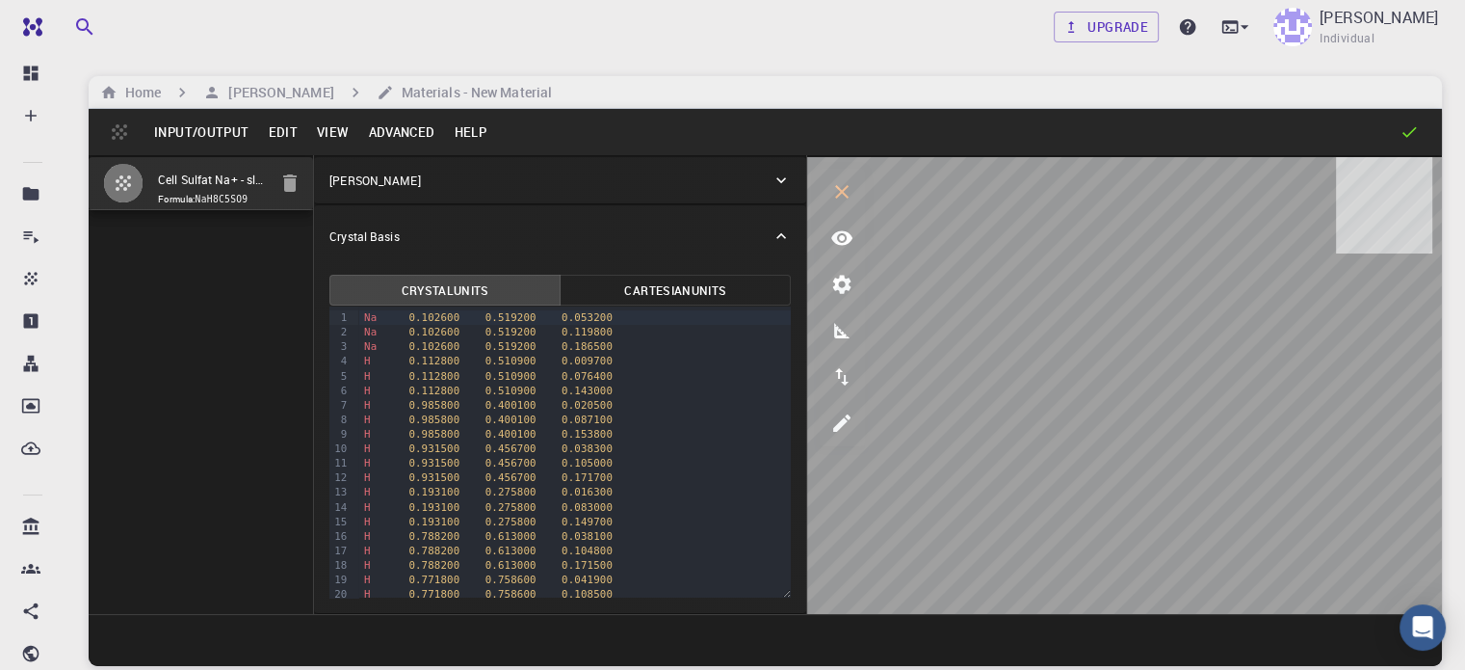
type input "59.99999999999999"
click at [830, 240] on icon "view" at bounding box center [841, 237] width 23 height 23
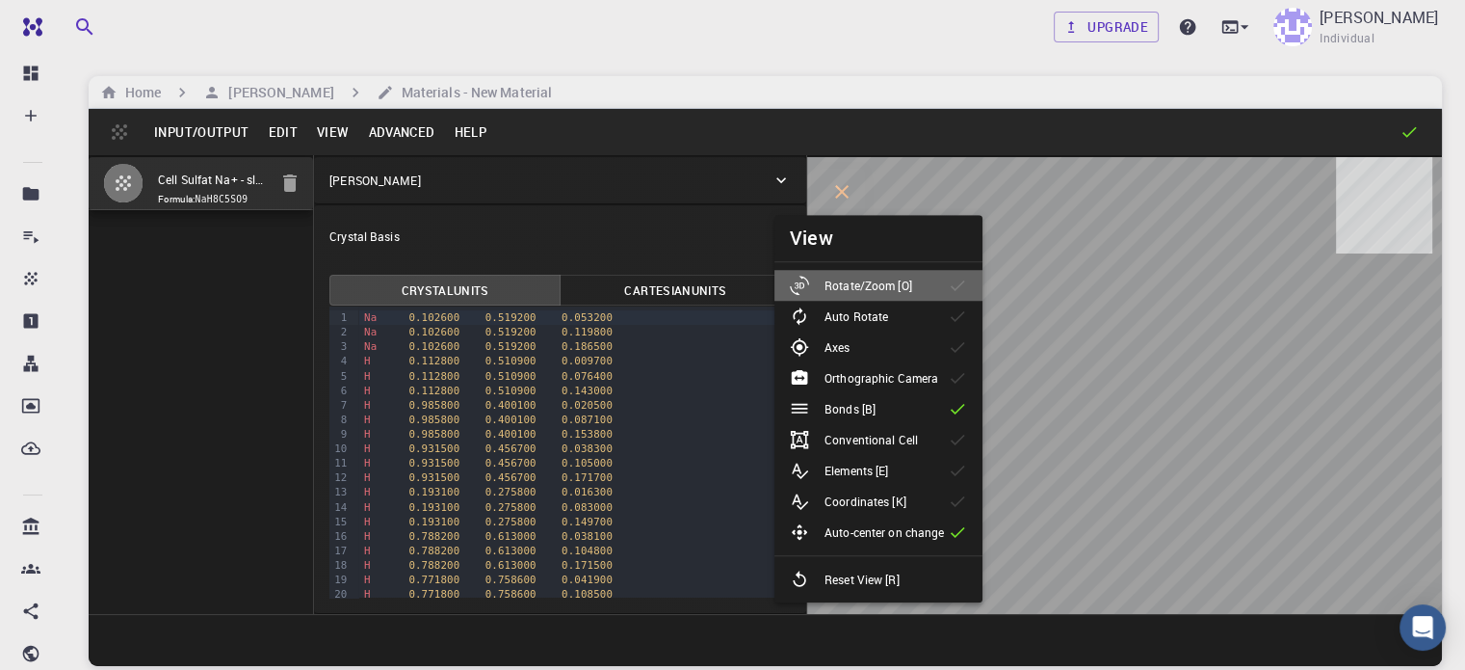
click at [867, 284] on p "Rotate/Zoom [O]" at bounding box center [869, 285] width 88 height 17
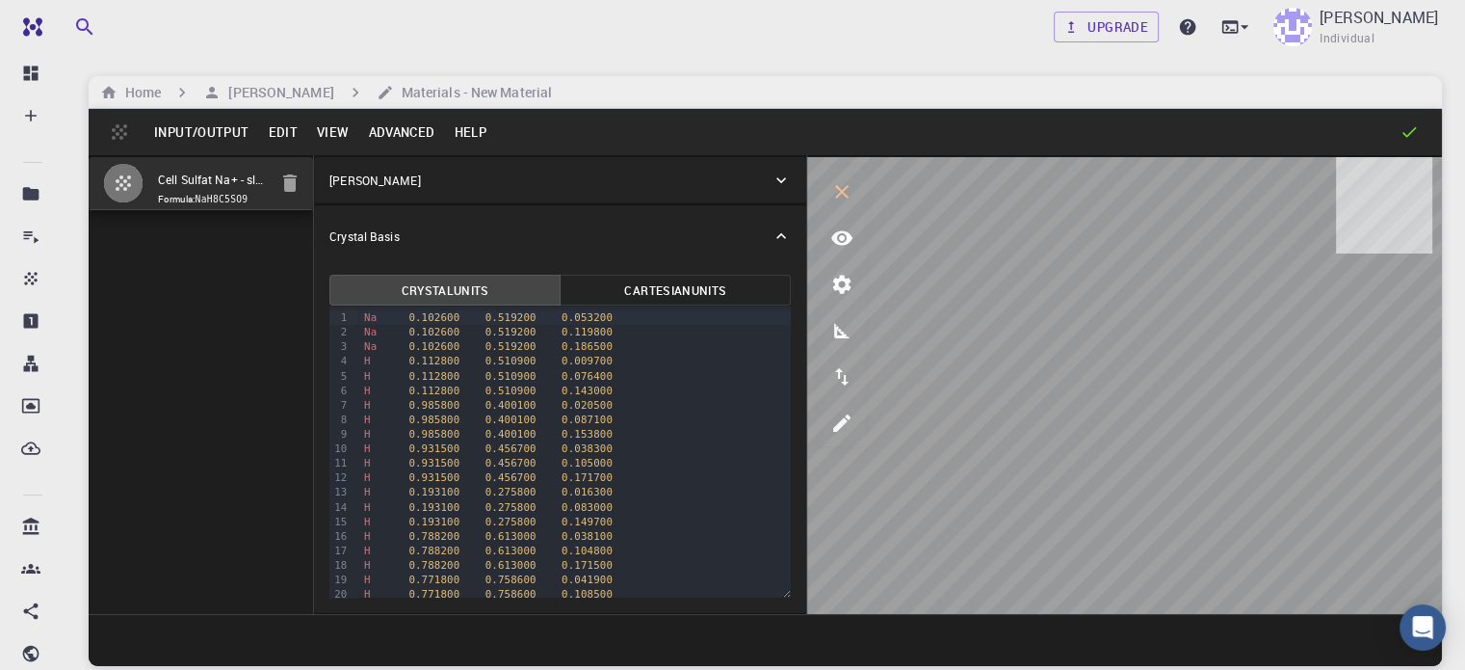
click at [401, 129] on button "Advanced" at bounding box center [401, 132] width 86 height 31
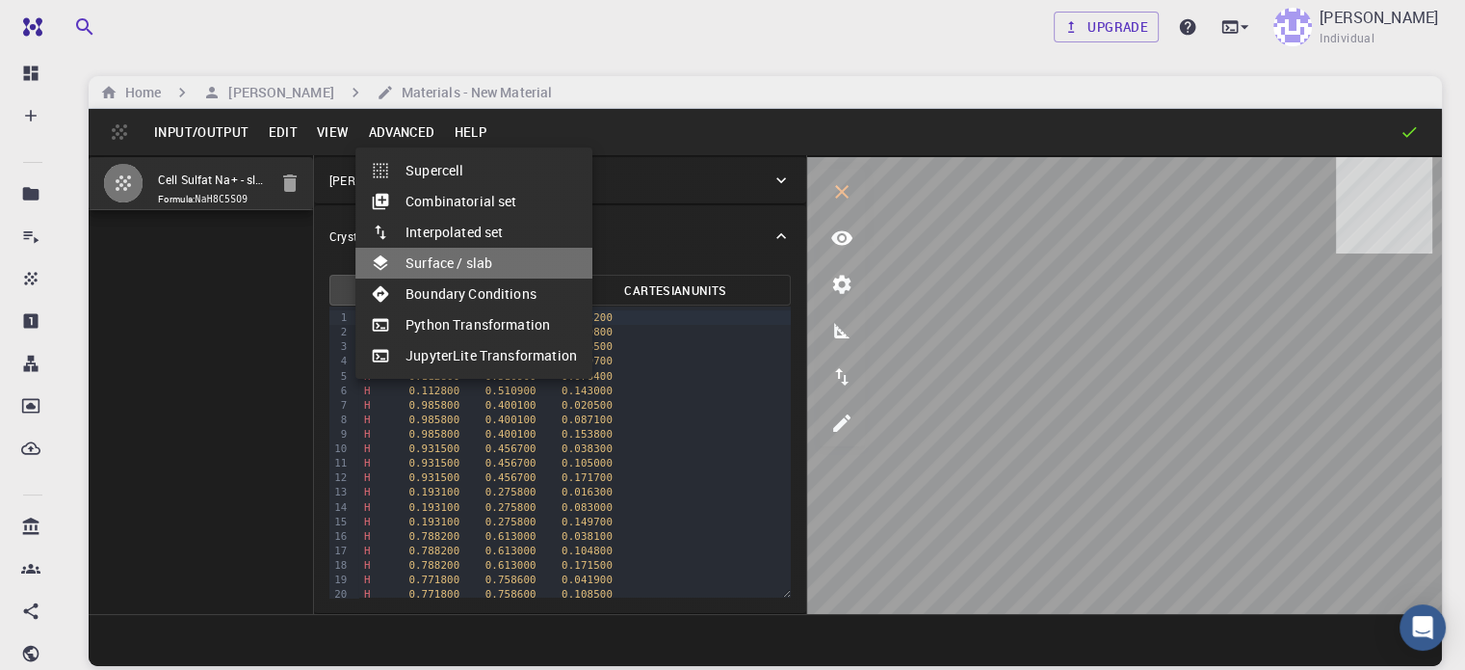
click at [506, 265] on li "Surface / slab" at bounding box center [474, 263] width 237 height 31
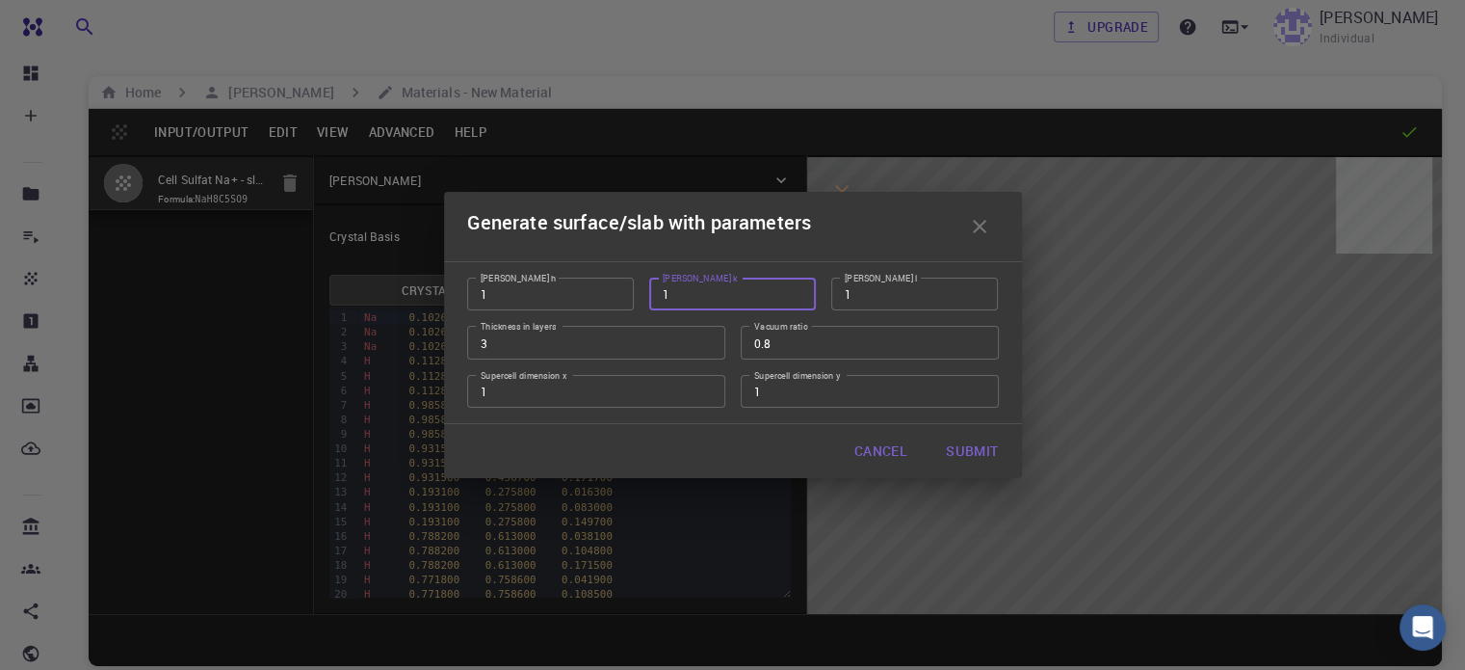
click at [686, 292] on input "1" at bounding box center [732, 293] width 167 height 33
type input "1"
type input "0"
click at [860, 292] on input "1" at bounding box center [914, 293] width 167 height 33
type input "0"
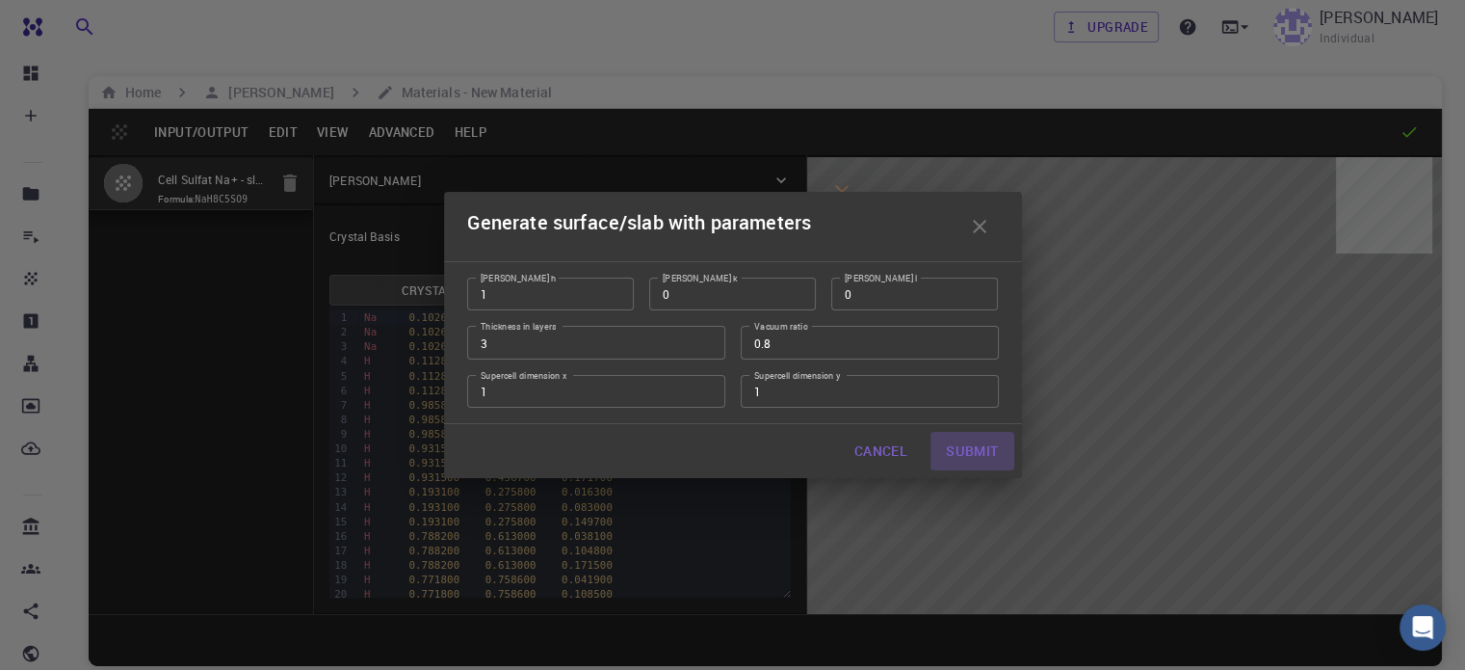
click at [976, 450] on button "Submit" at bounding box center [972, 451] width 83 height 39
